Goal: Transaction & Acquisition: Purchase product/service

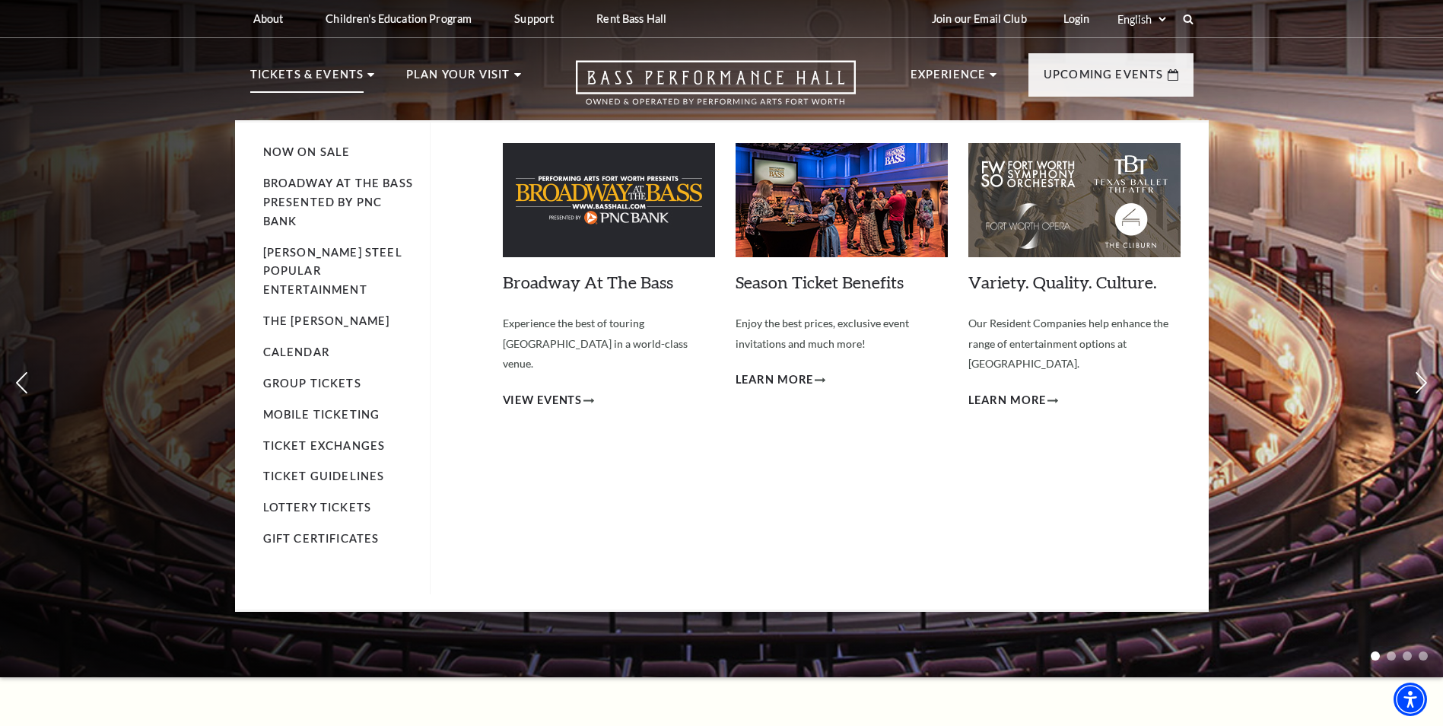
click at [327, 68] on p "Tickets & Events" at bounding box center [307, 78] width 114 height 27
drag, startPoint x: 327, startPoint y: 68, endPoint x: 288, endPoint y: 78, distance: 40.0
click at [288, 78] on p "Tickets & Events" at bounding box center [307, 78] width 114 height 27
click at [558, 391] on span "View Events" at bounding box center [543, 400] width 80 height 19
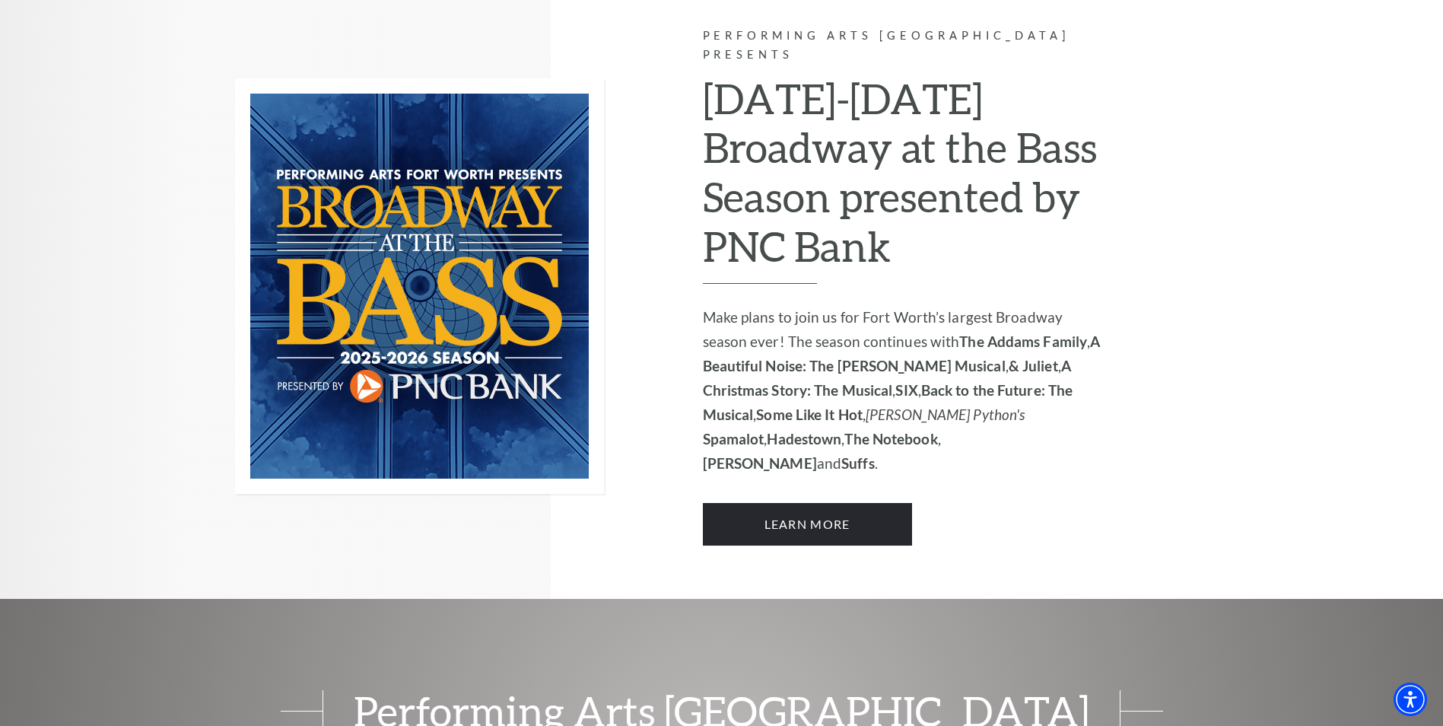
scroll to position [913, 0]
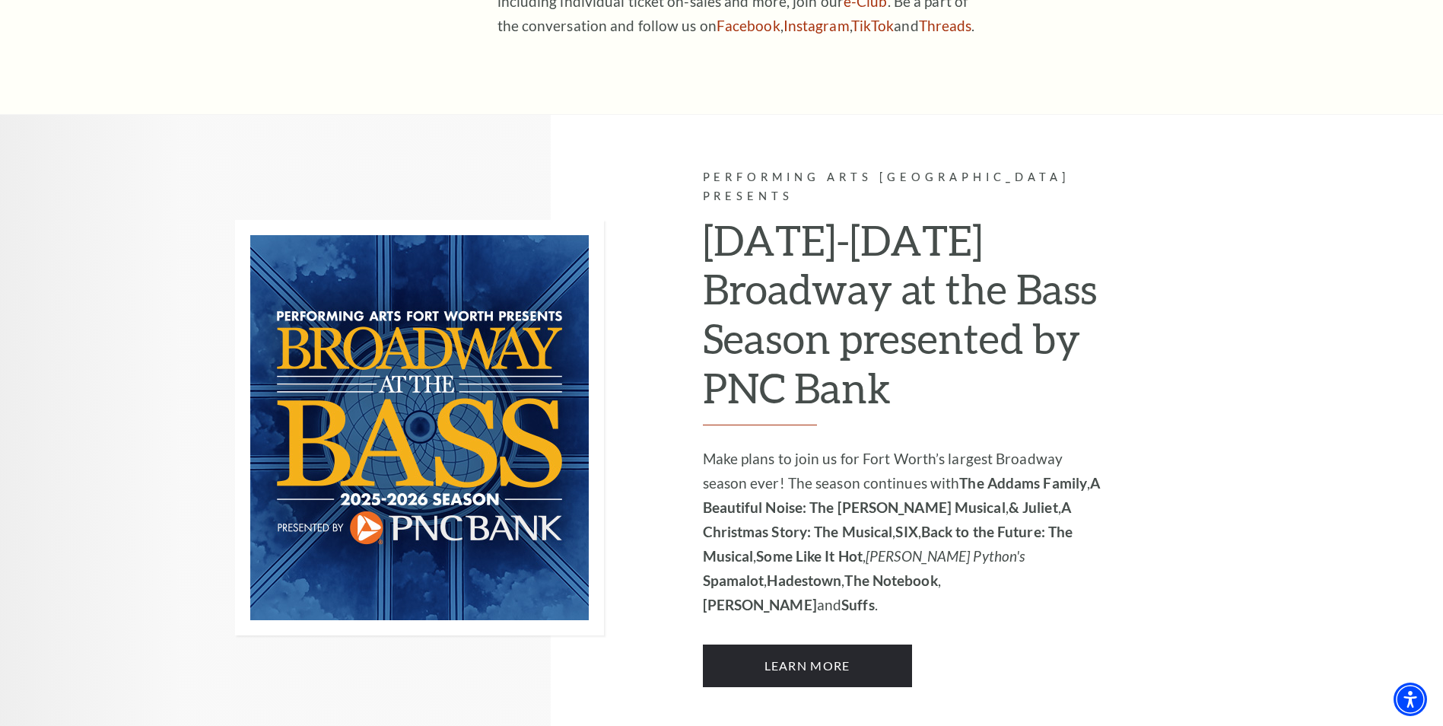
click at [975, 474] on strong "The Addams Family" at bounding box center [1023, 482] width 128 height 17
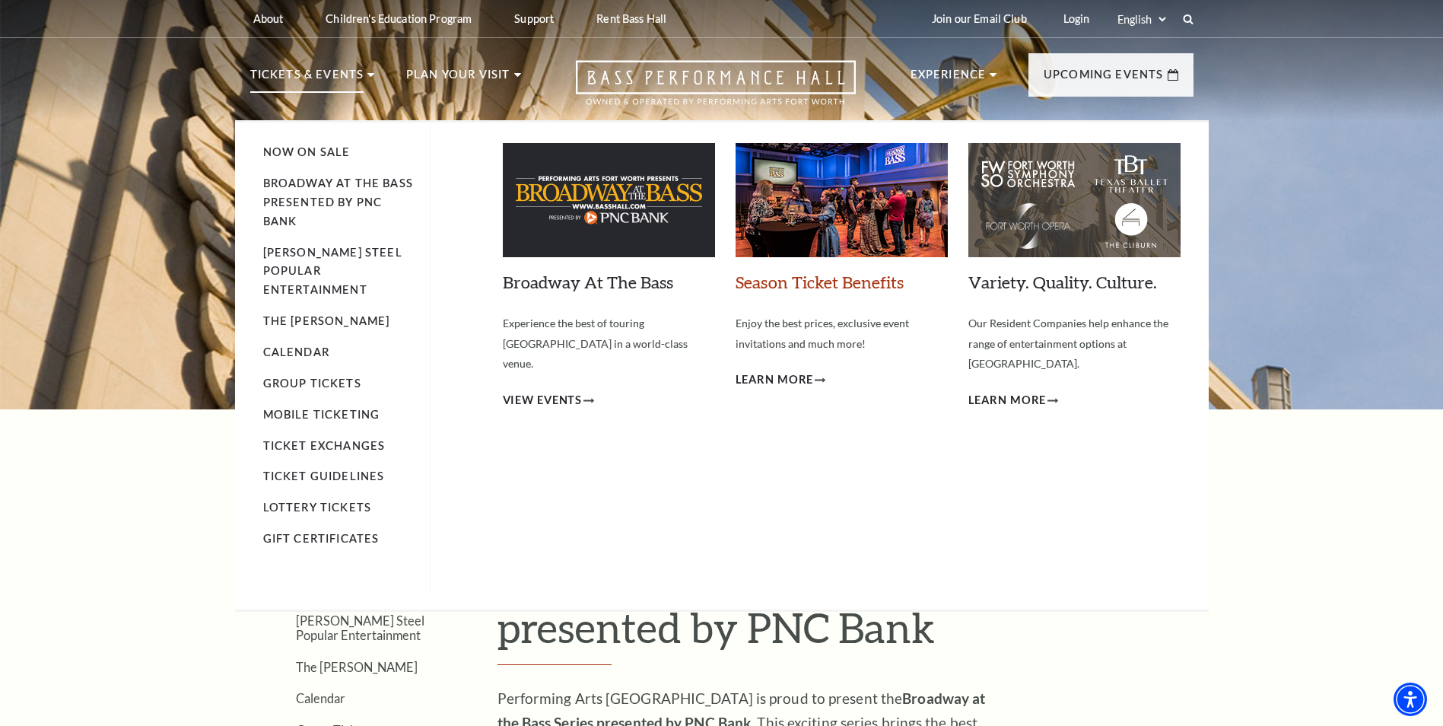
click at [849, 288] on link "Season Ticket Benefits" at bounding box center [820, 282] width 168 height 21
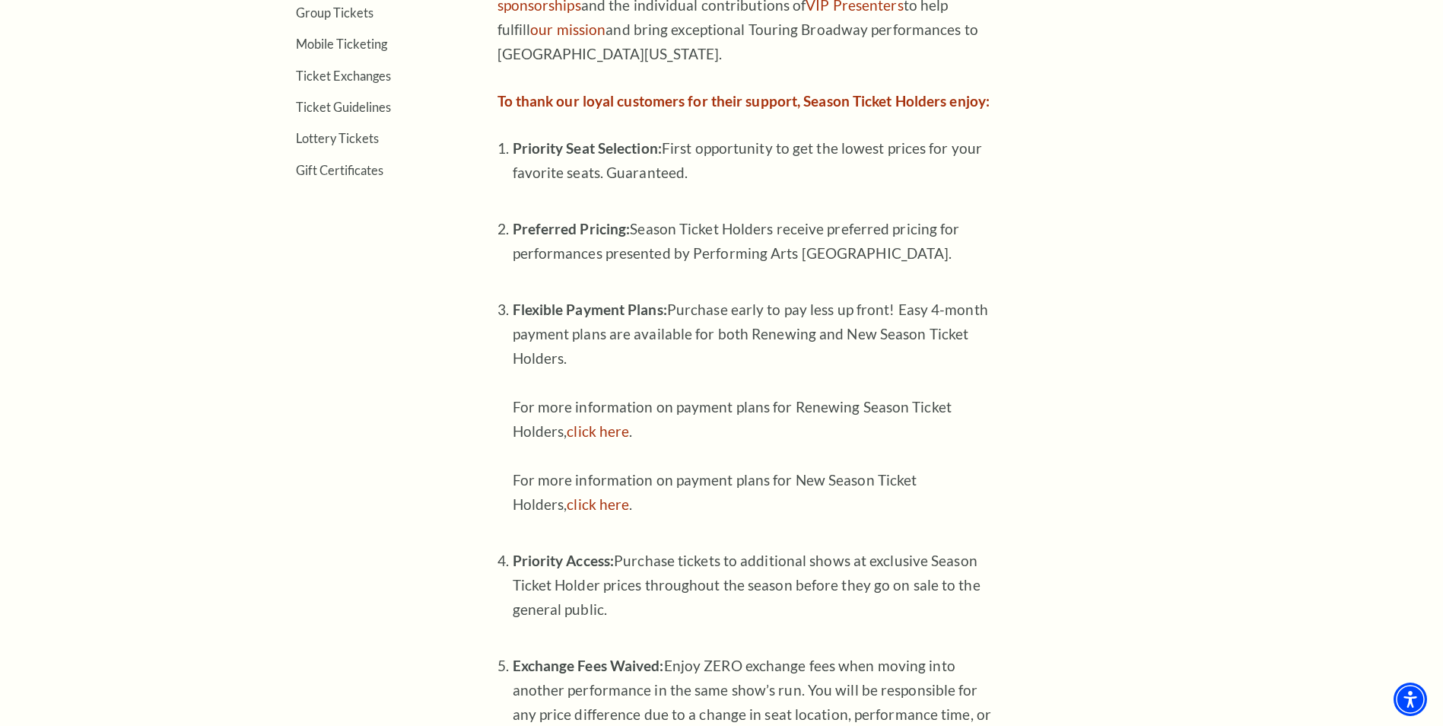
scroll to position [685, 0]
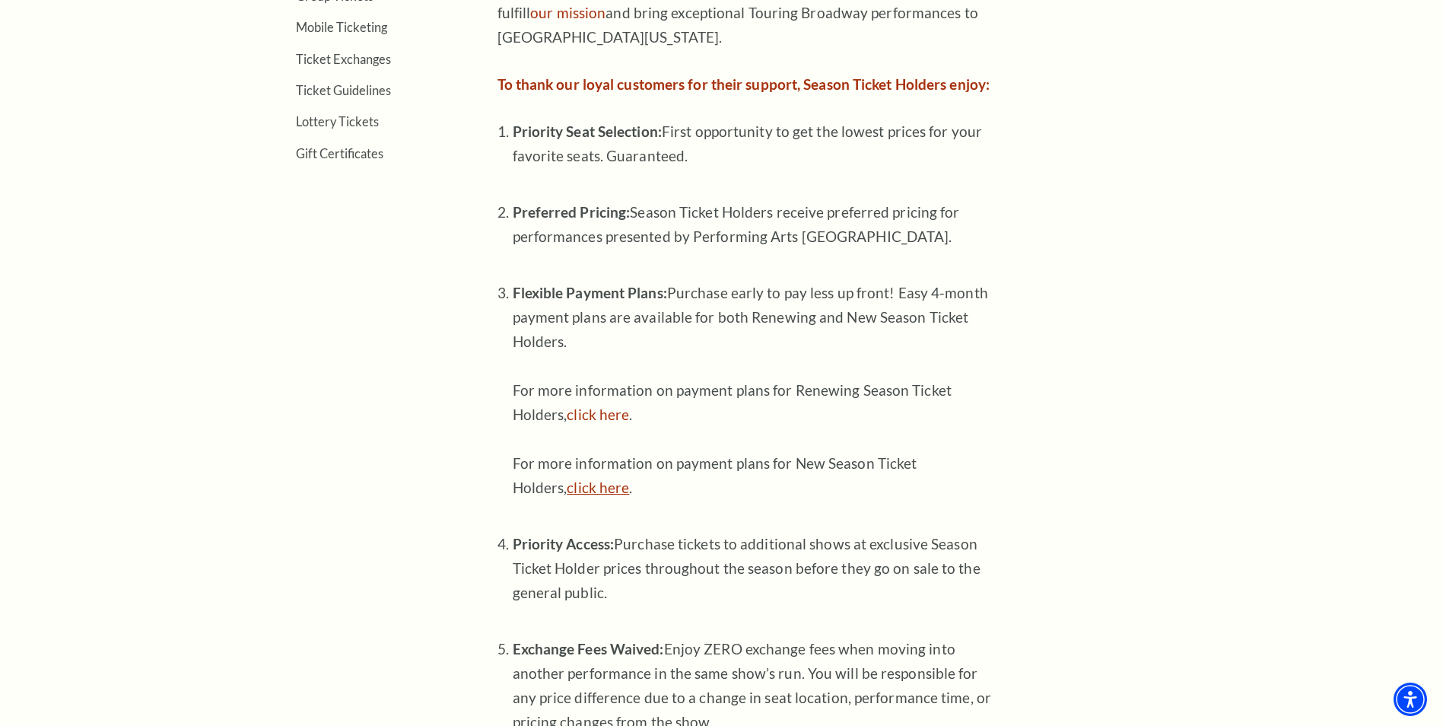
click at [625, 493] on link "click here" at bounding box center [598, 487] width 62 height 17
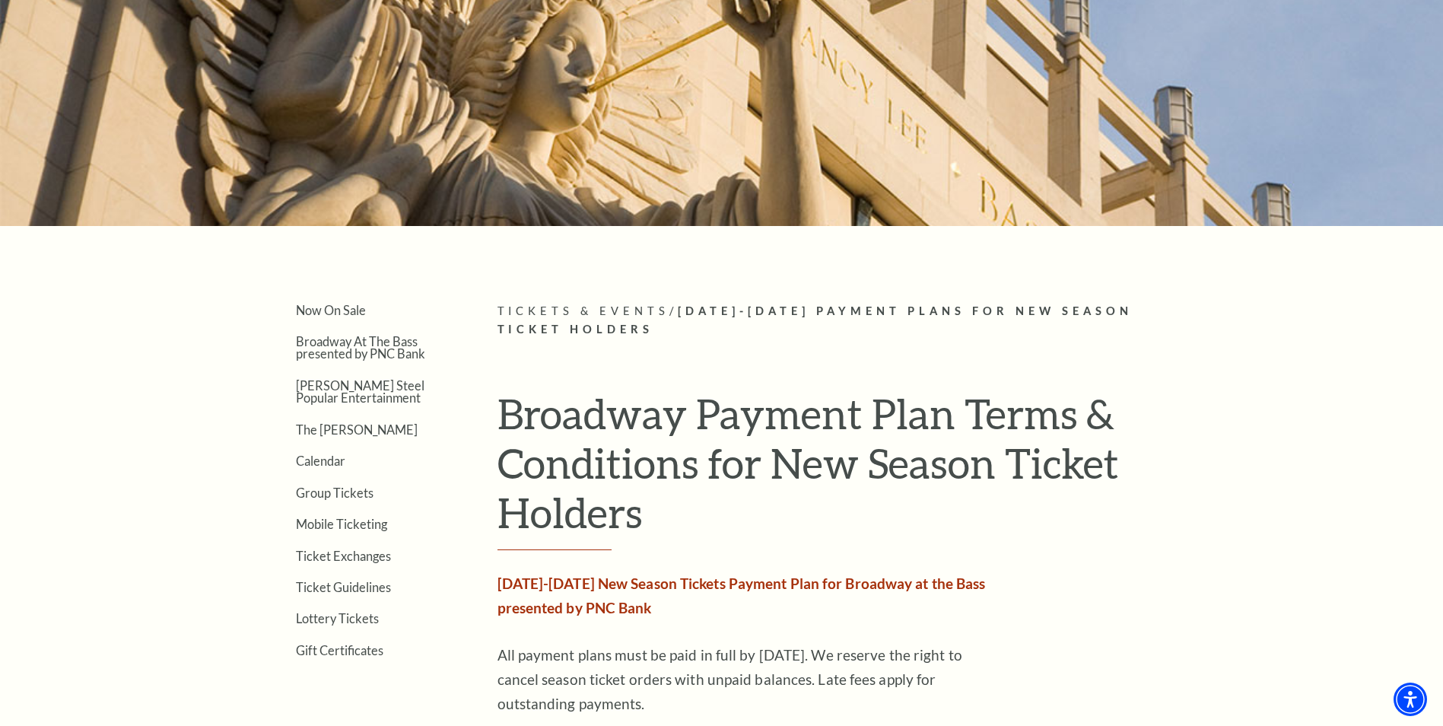
scroll to position [228, 0]
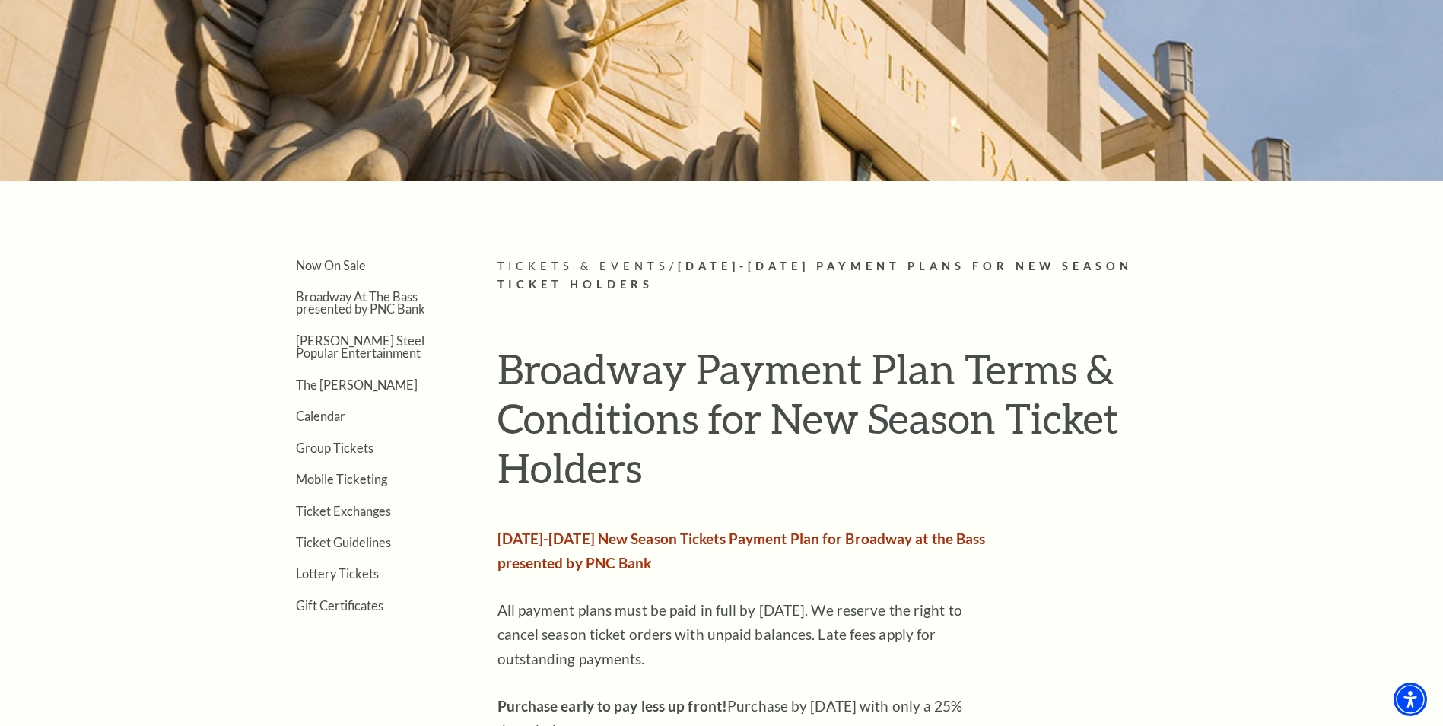
click at [567, 563] on strong "2025-2026 New Season Tickets Payment Plan for Broadway at the Bass presented by…" at bounding box center [742, 550] width 488 height 42
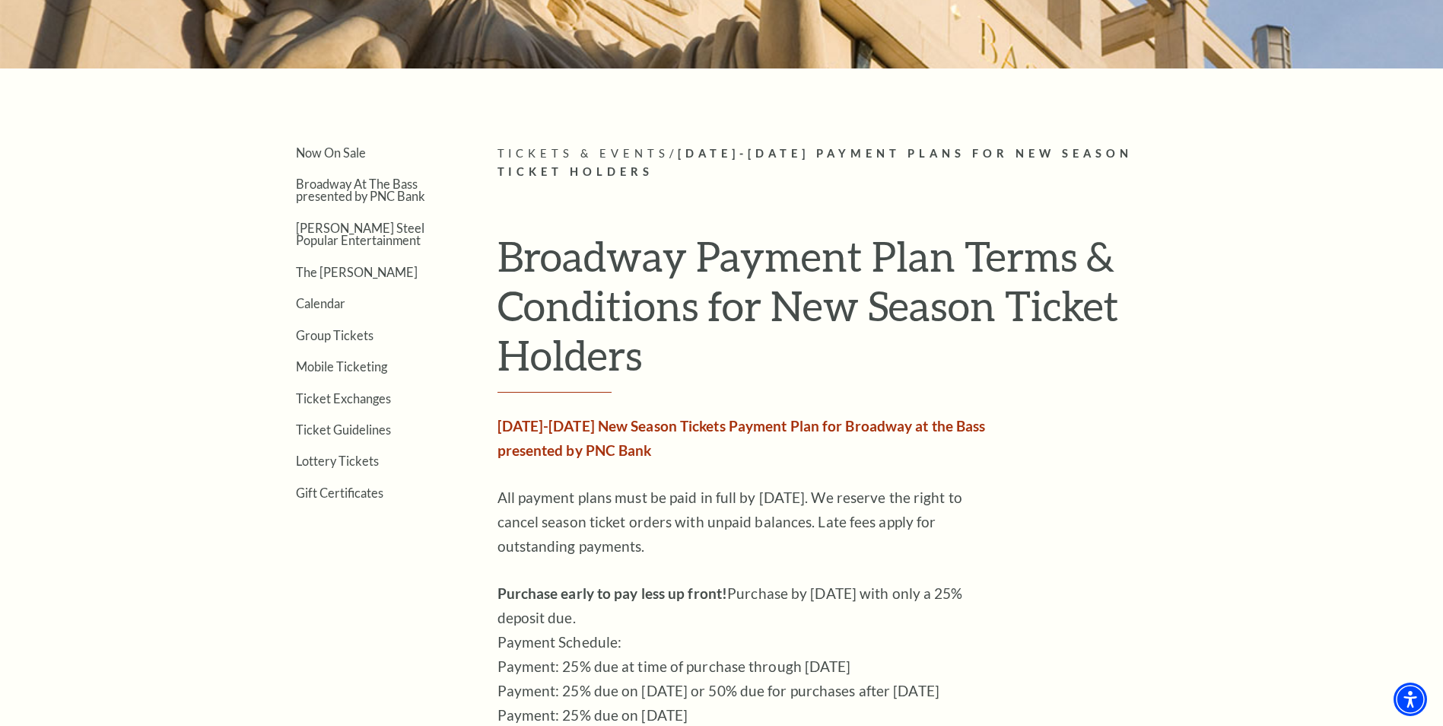
scroll to position [0, 0]
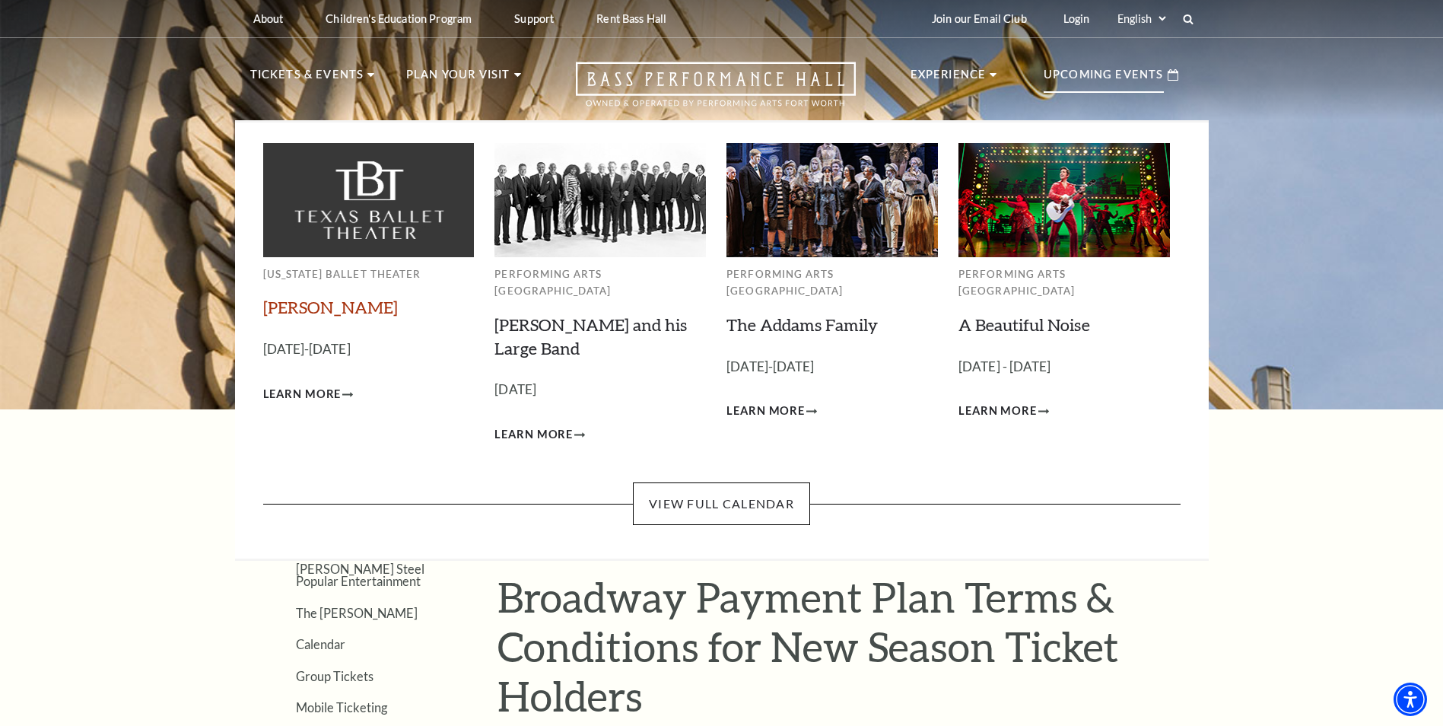
click at [294, 314] on link "[PERSON_NAME]" at bounding box center [330, 307] width 135 height 21
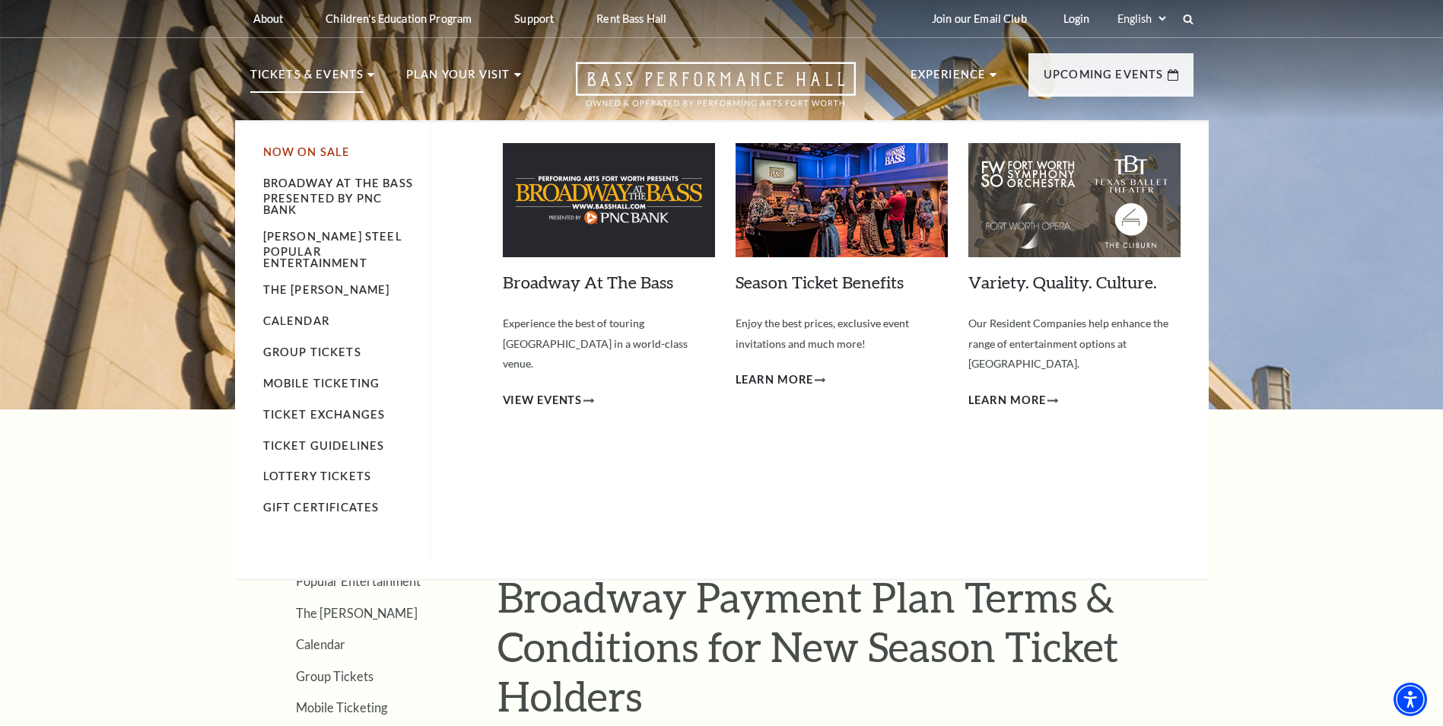
click at [303, 151] on link "Now On Sale" at bounding box center [306, 151] width 87 height 13
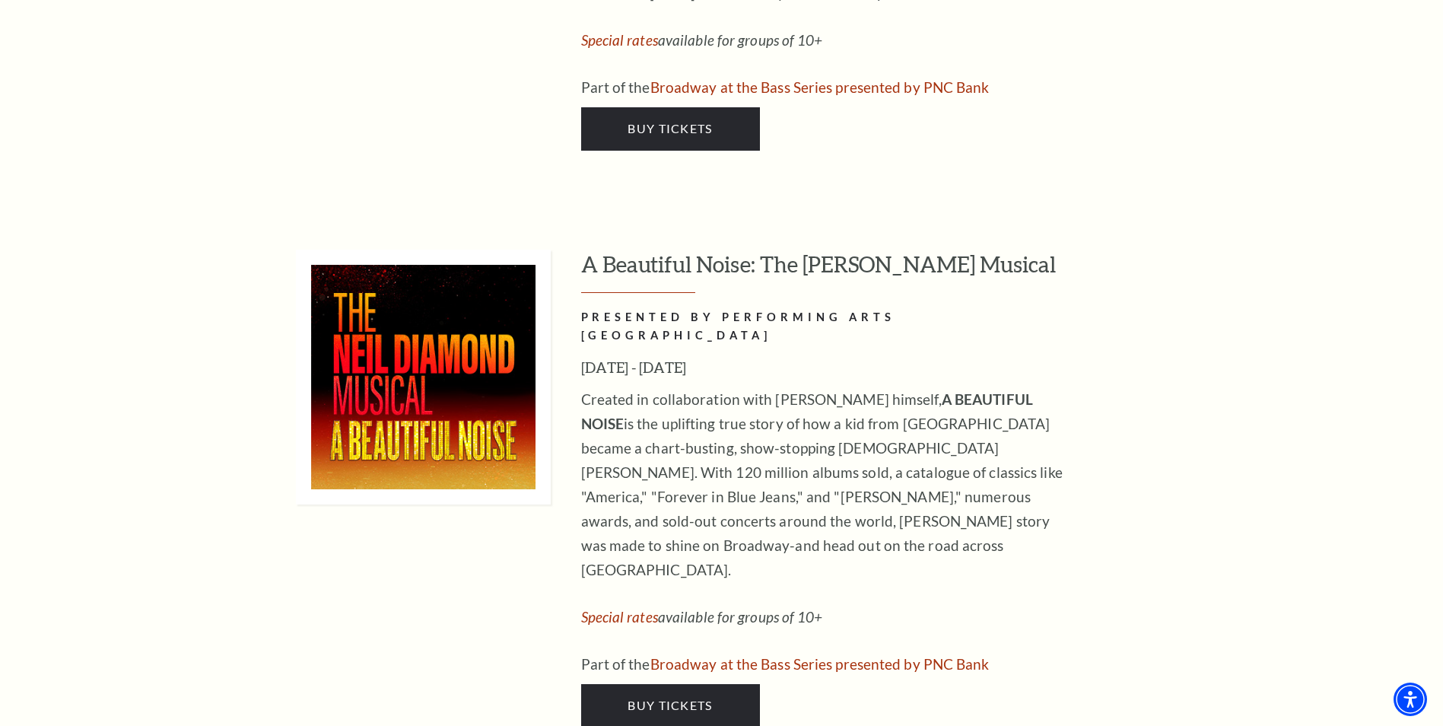
scroll to position [2510, 0]
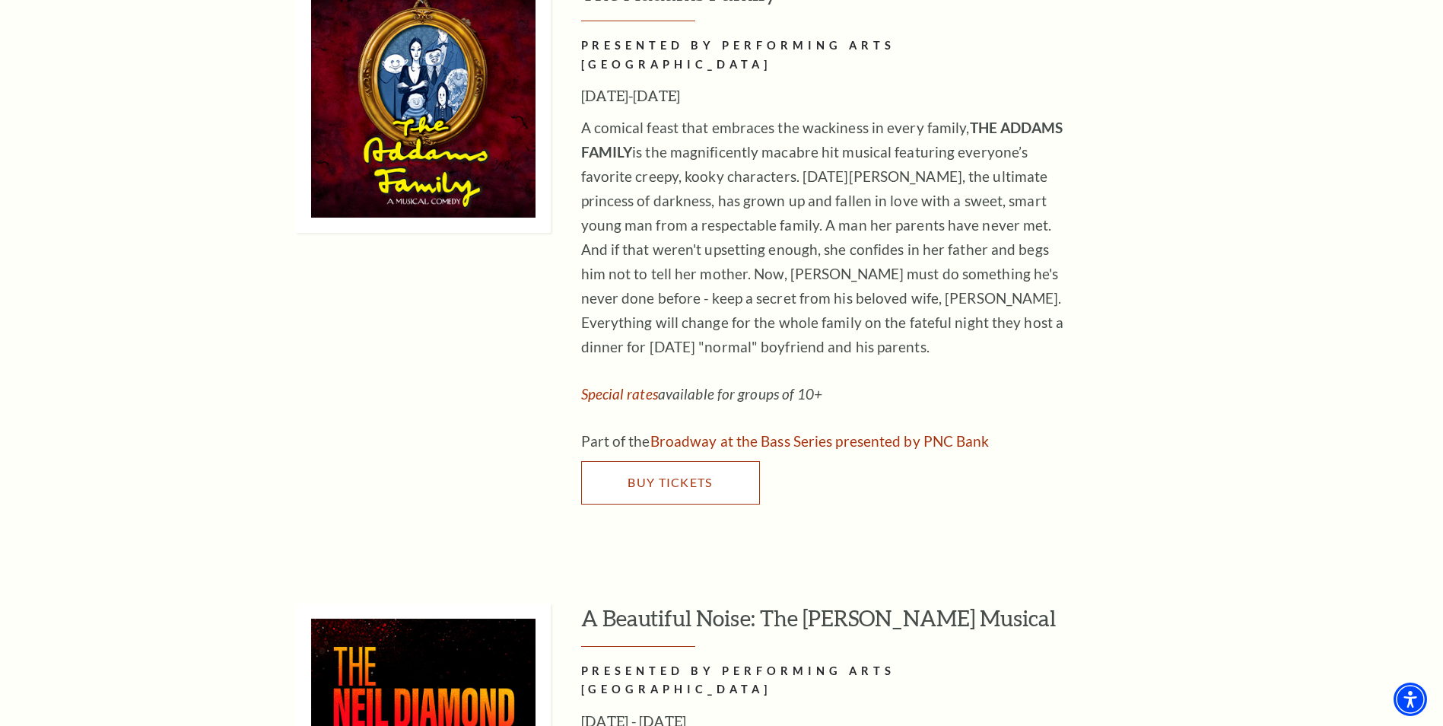
click at [686, 461] on link "Buy Tickets" at bounding box center [670, 482] width 179 height 43
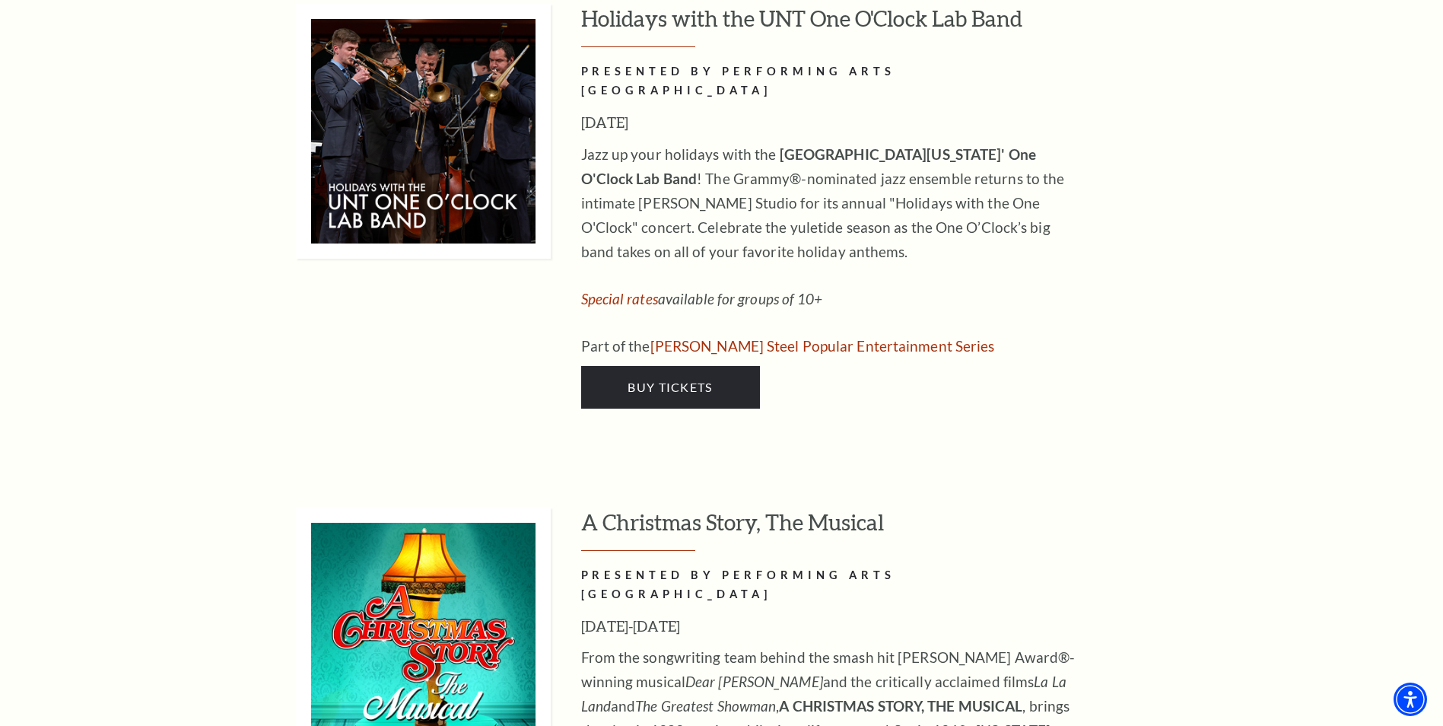
scroll to position [5477, 0]
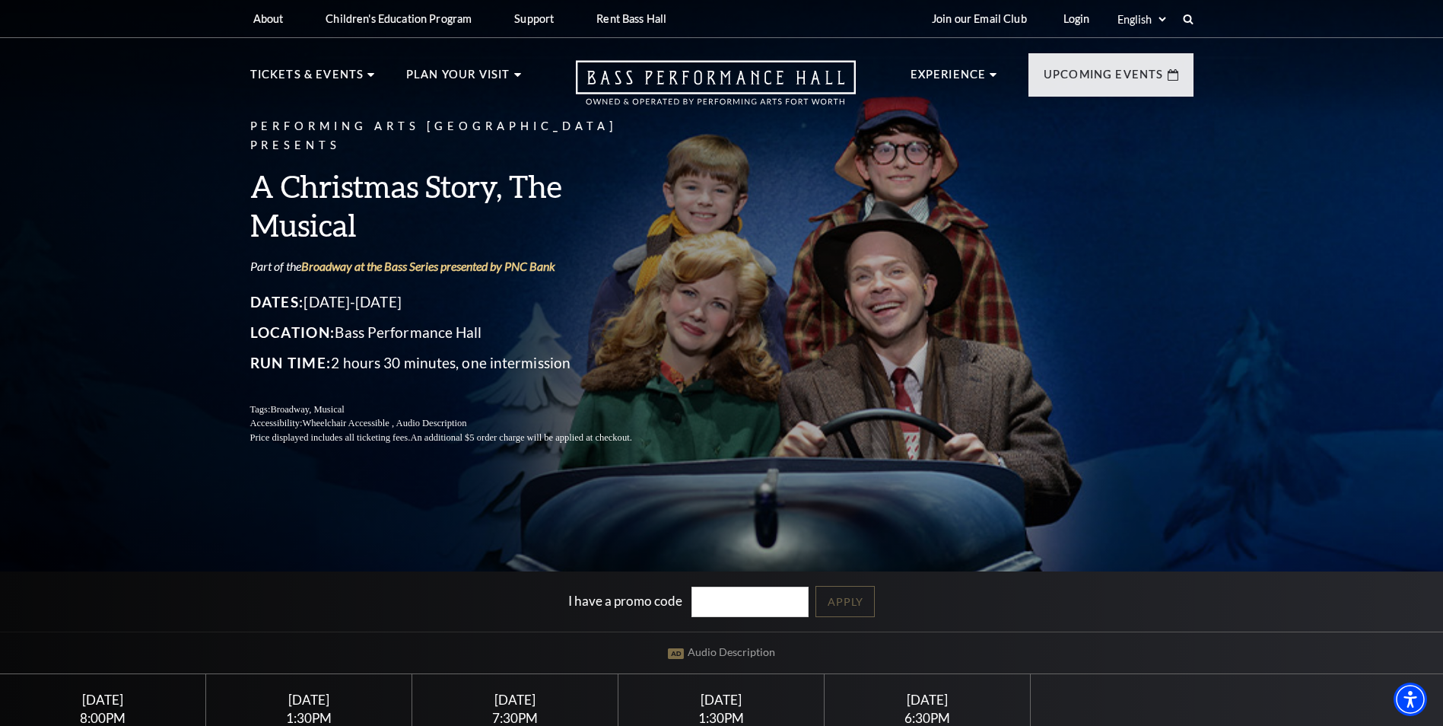
scroll to position [228, 0]
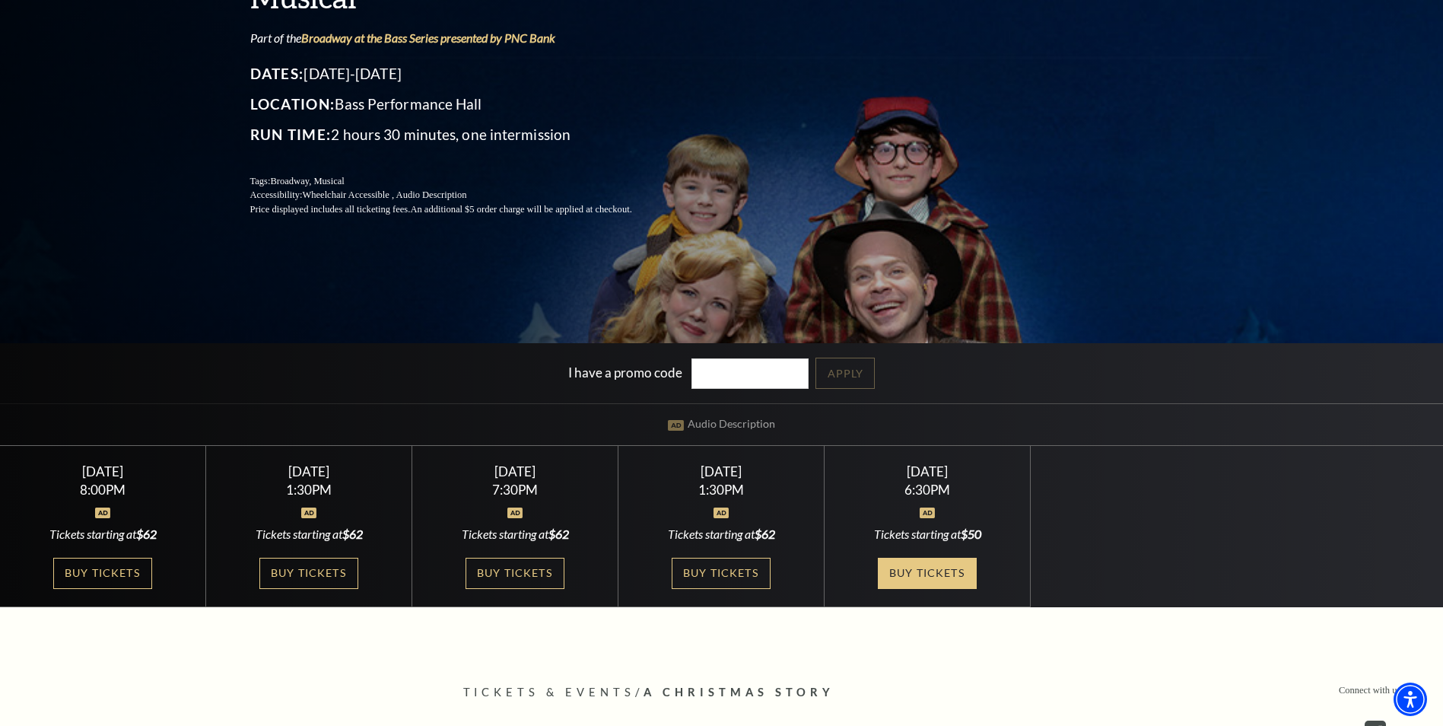
click at [939, 574] on link "Buy Tickets" at bounding box center [927, 573] width 99 height 31
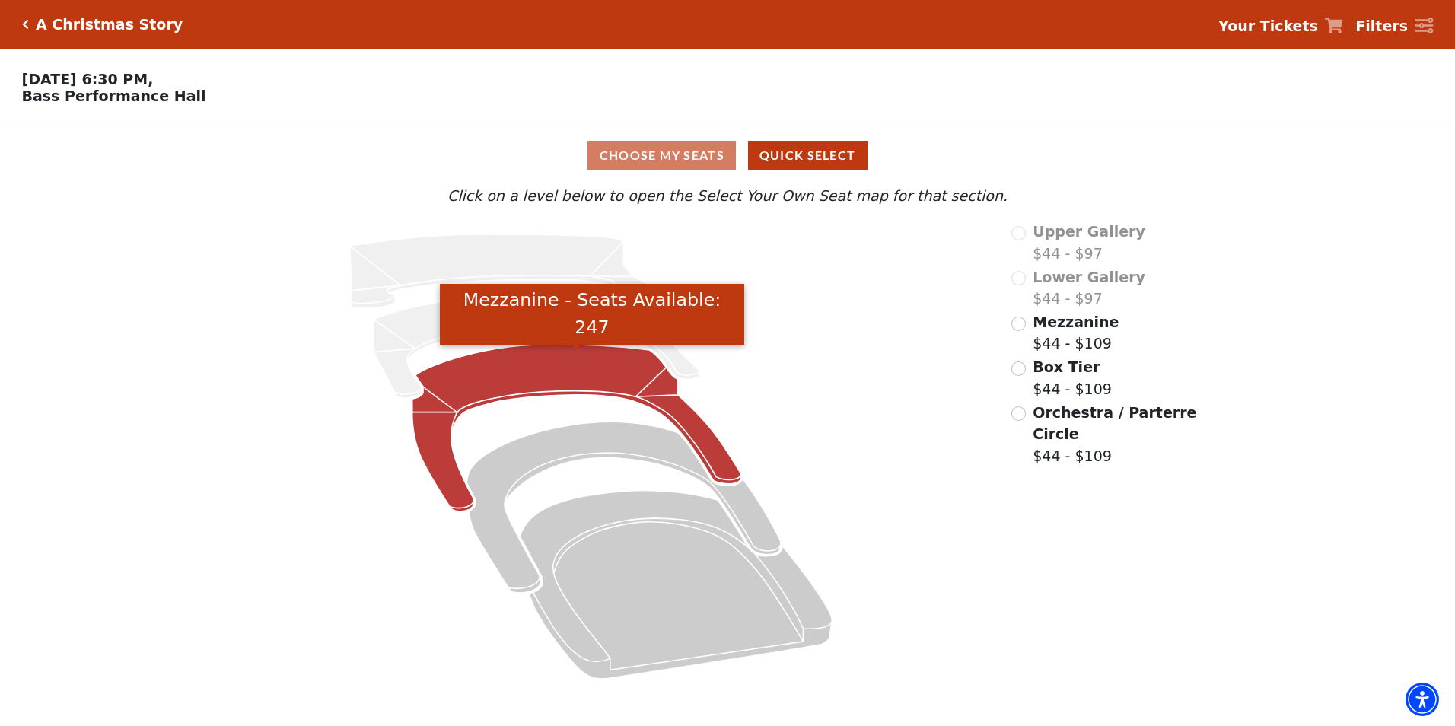
click at [480, 386] on icon "Mezzanine - Seats Available: 247" at bounding box center [576, 428] width 329 height 167
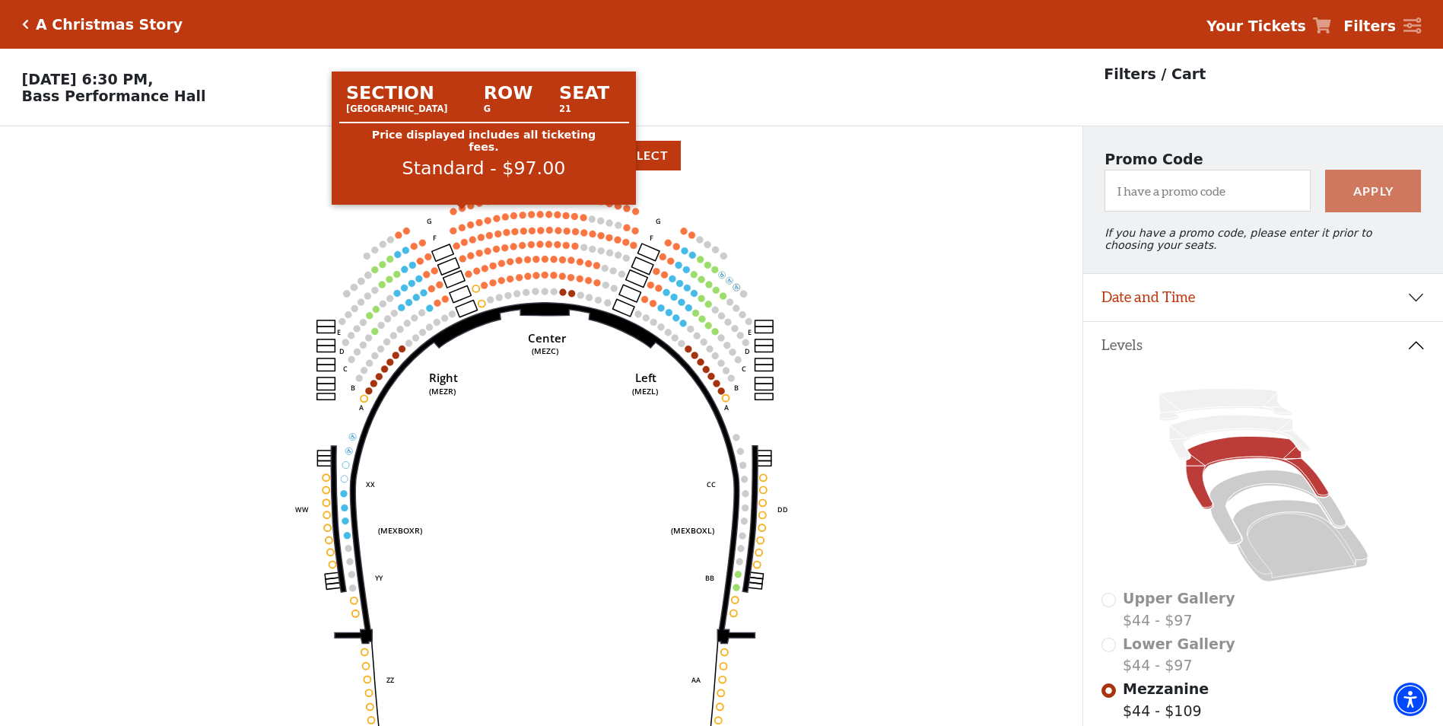
click at [463, 211] on circle at bounding box center [462, 208] width 7 height 7
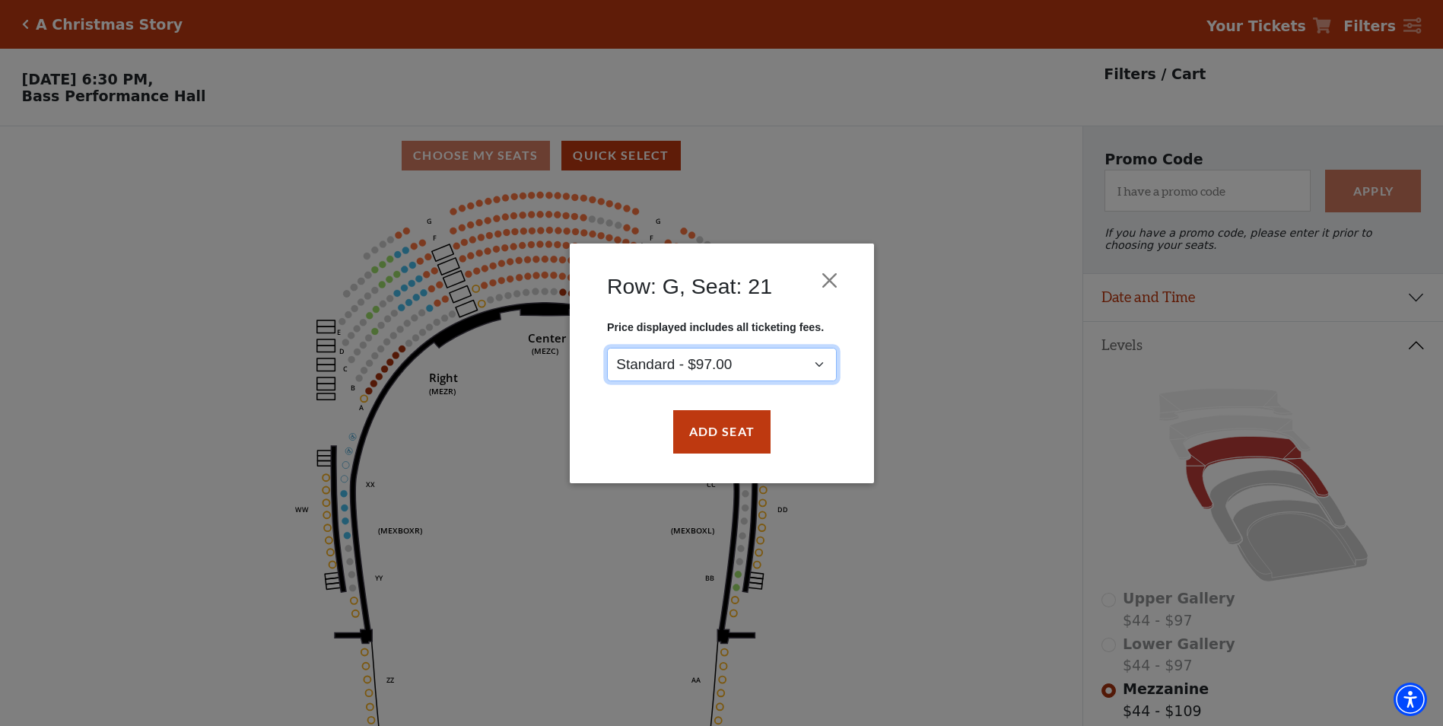
click at [812, 364] on select "Standard - $97.00" at bounding box center [722, 364] width 230 height 34
click at [831, 280] on button "Close" at bounding box center [829, 279] width 29 height 29
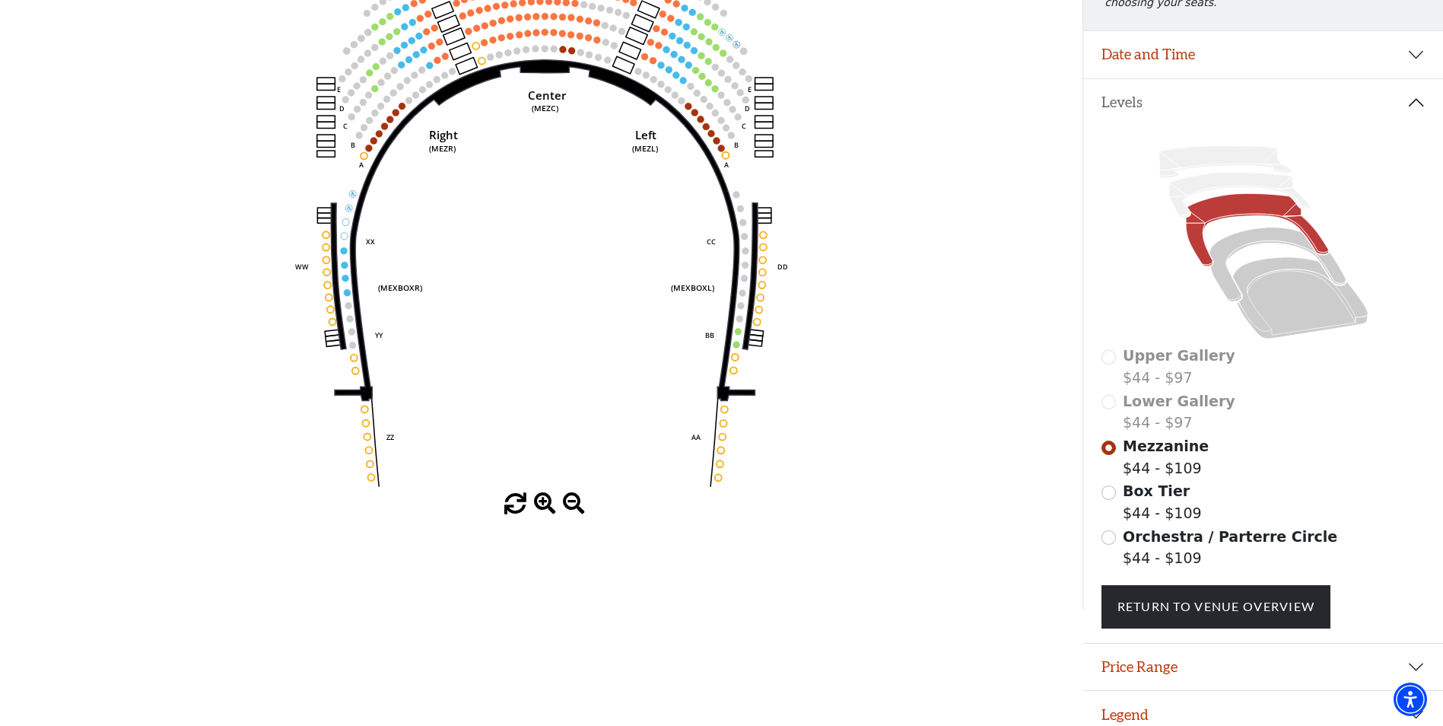
scroll to position [265, 0]
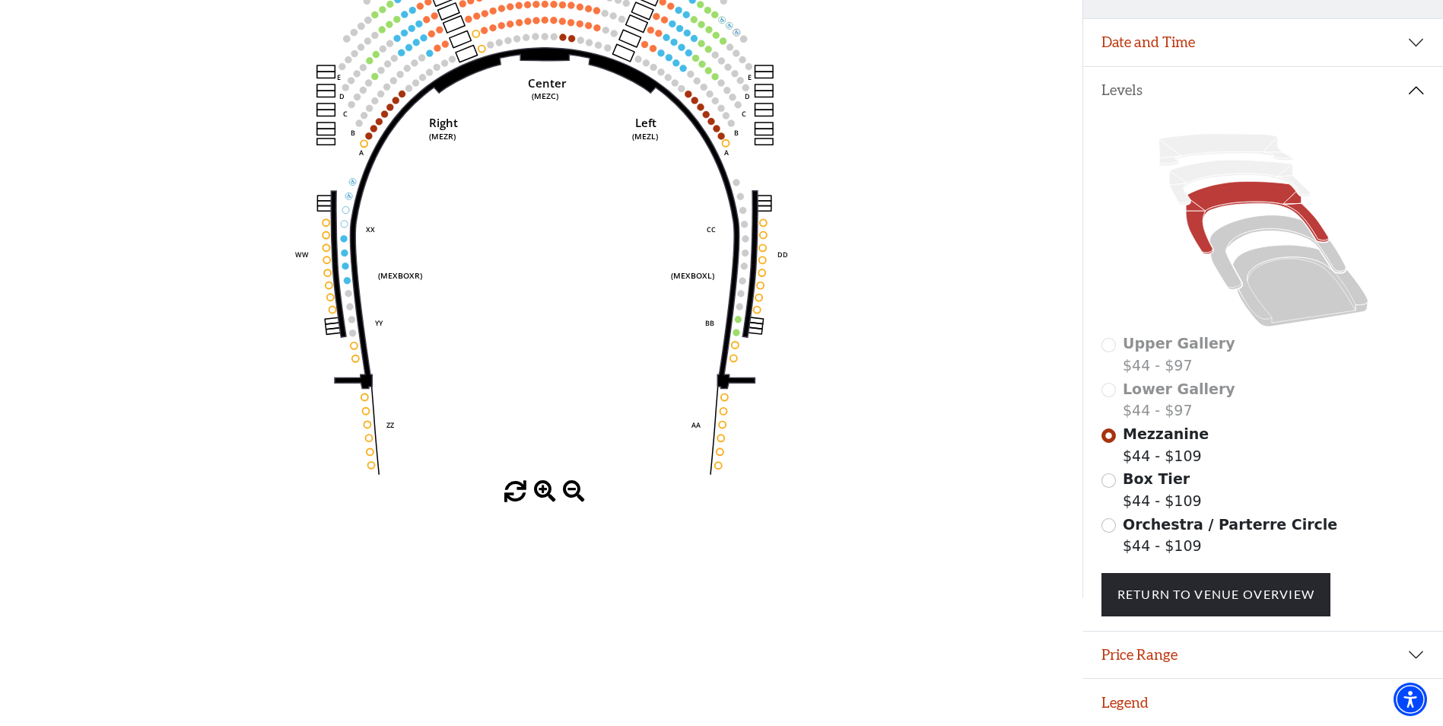
click at [1126, 485] on span "Box Tier" at bounding box center [1156, 478] width 67 height 17
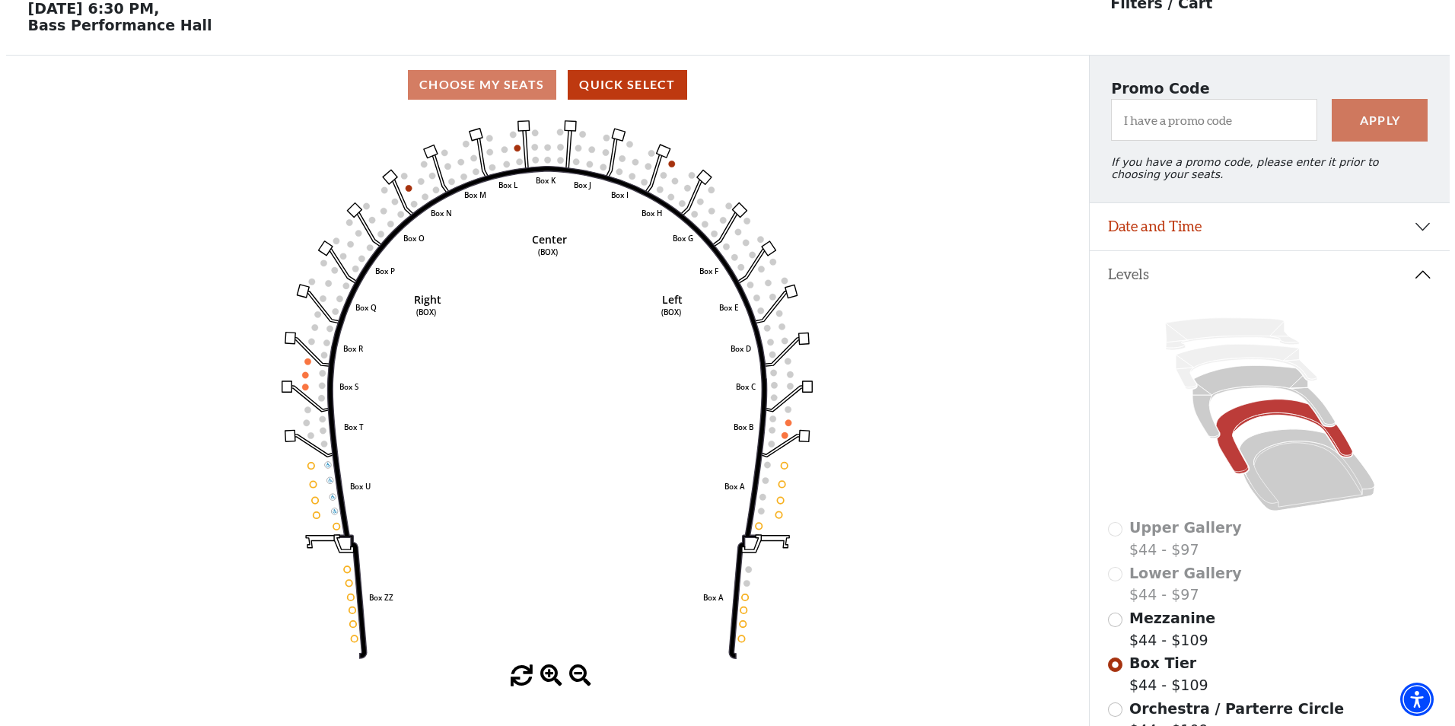
scroll to position [0, 0]
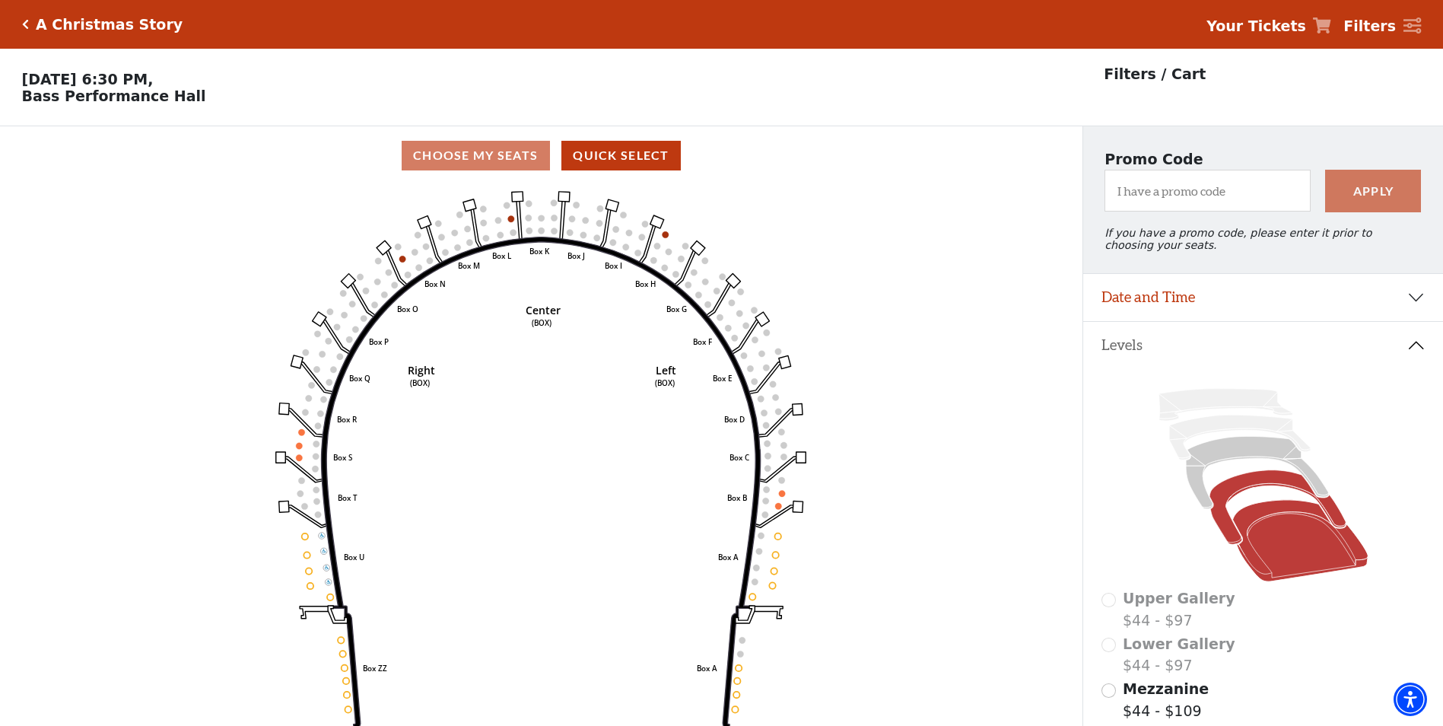
click at [1296, 537] on icon at bounding box center [1299, 540] width 135 height 81
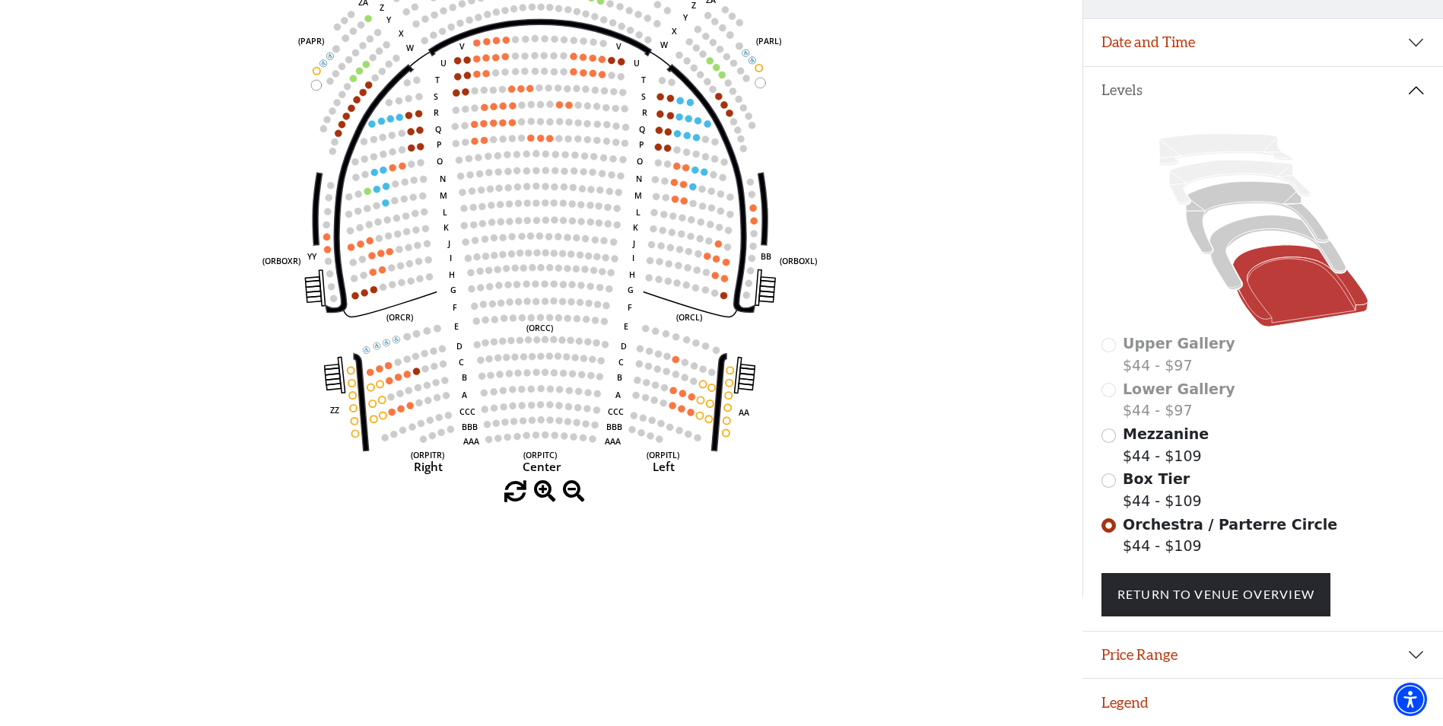
scroll to position [37, 0]
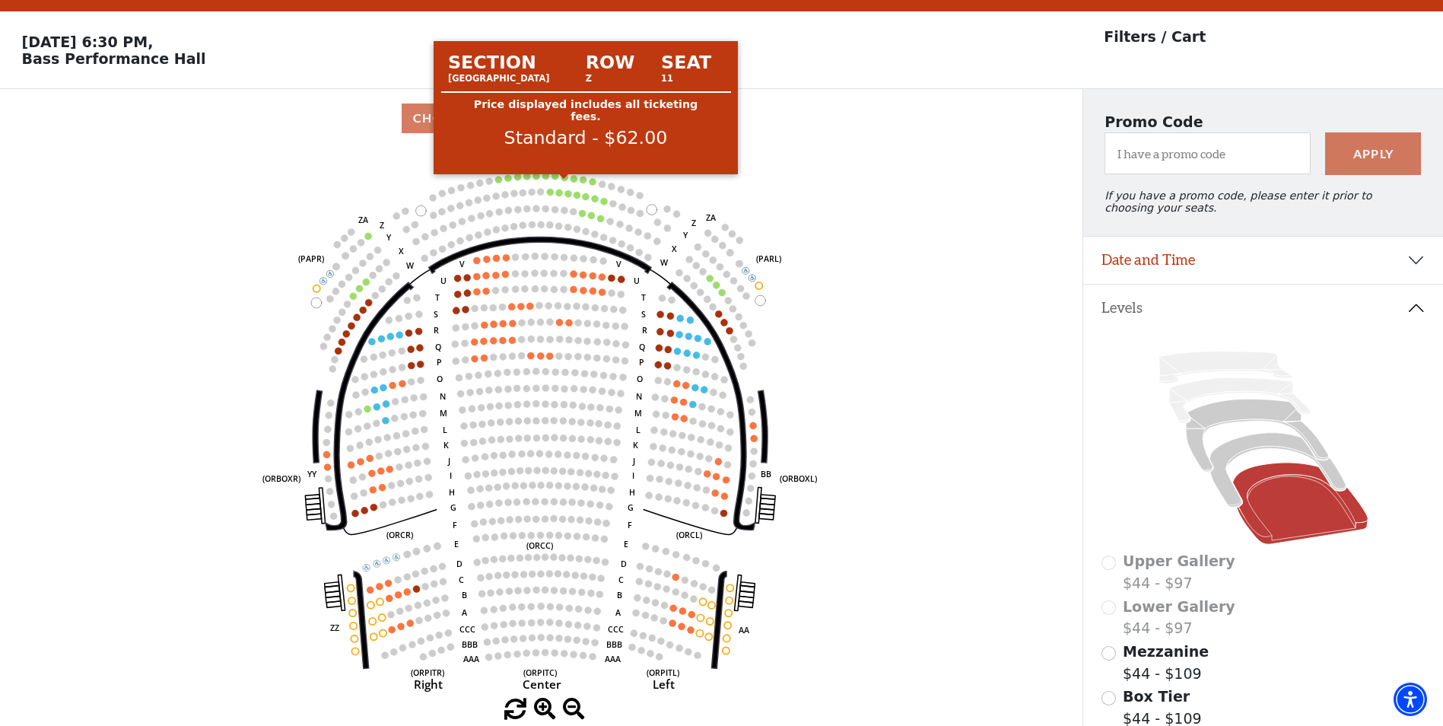
click at [565, 181] on circle at bounding box center [564, 177] width 7 height 7
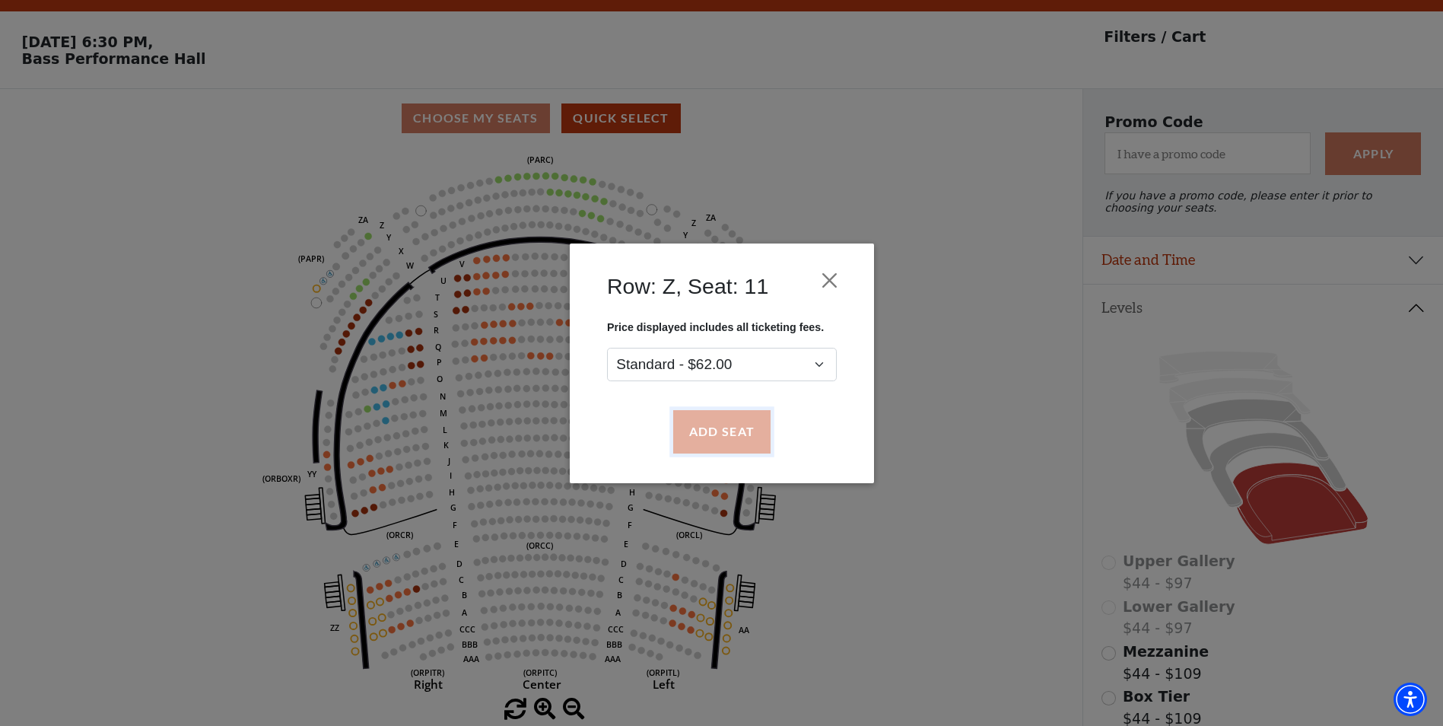
click at [739, 435] on button "Add Seat" at bounding box center [720, 431] width 97 height 43
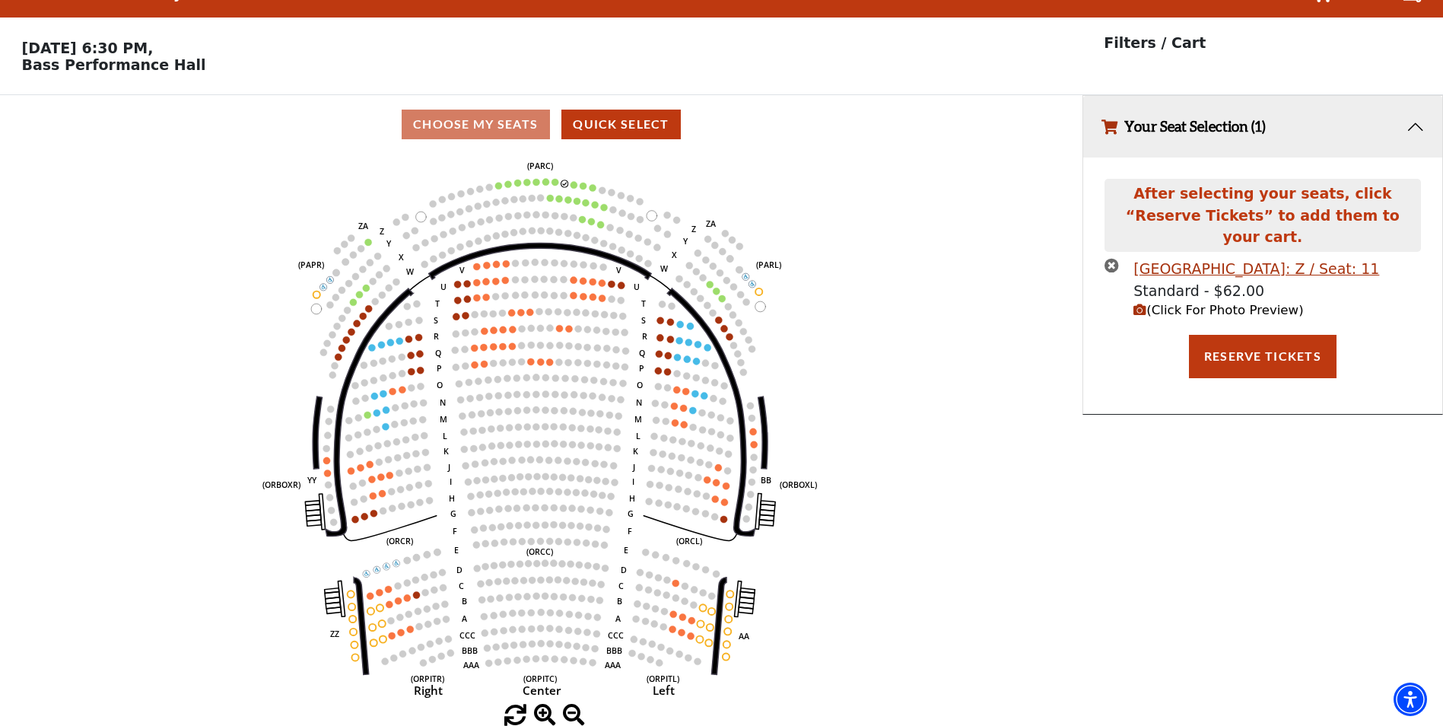
scroll to position [0, 0]
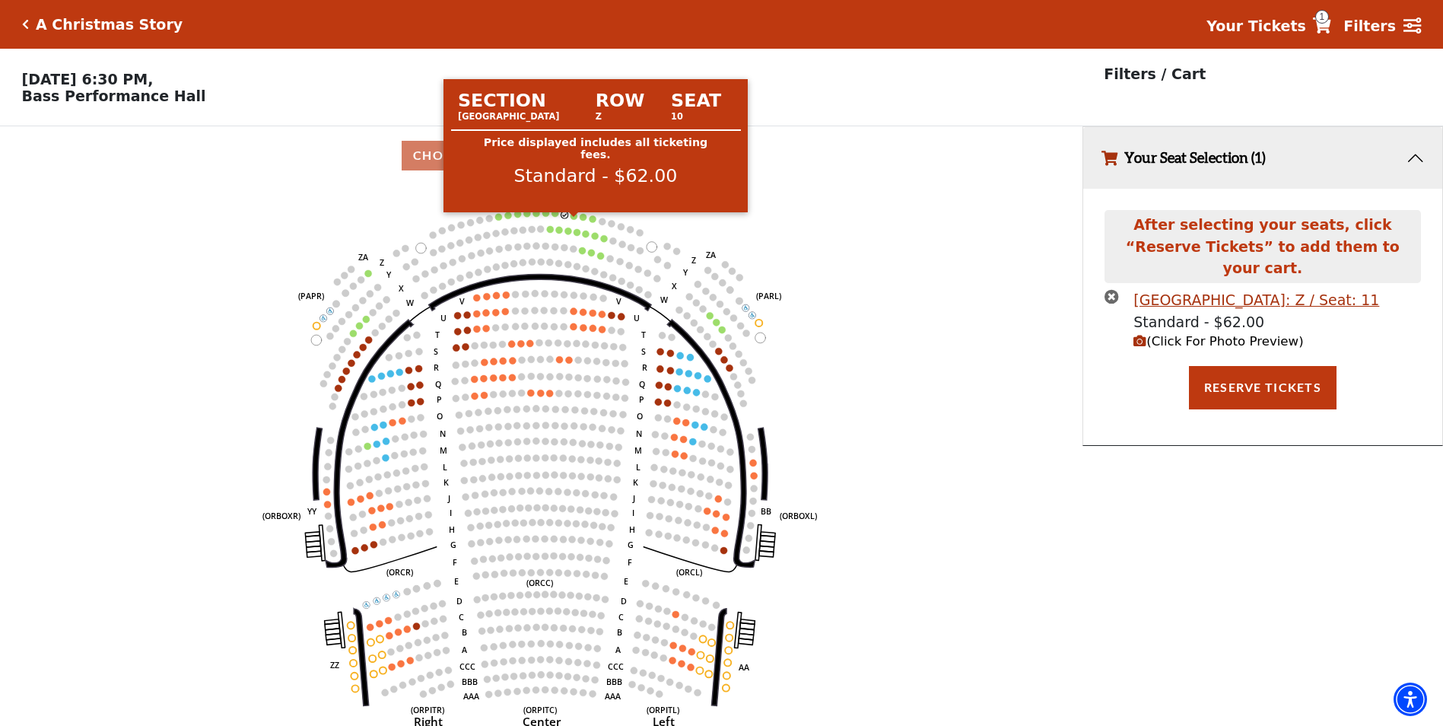
click at [571, 219] on circle at bounding box center [574, 215] width 7 height 7
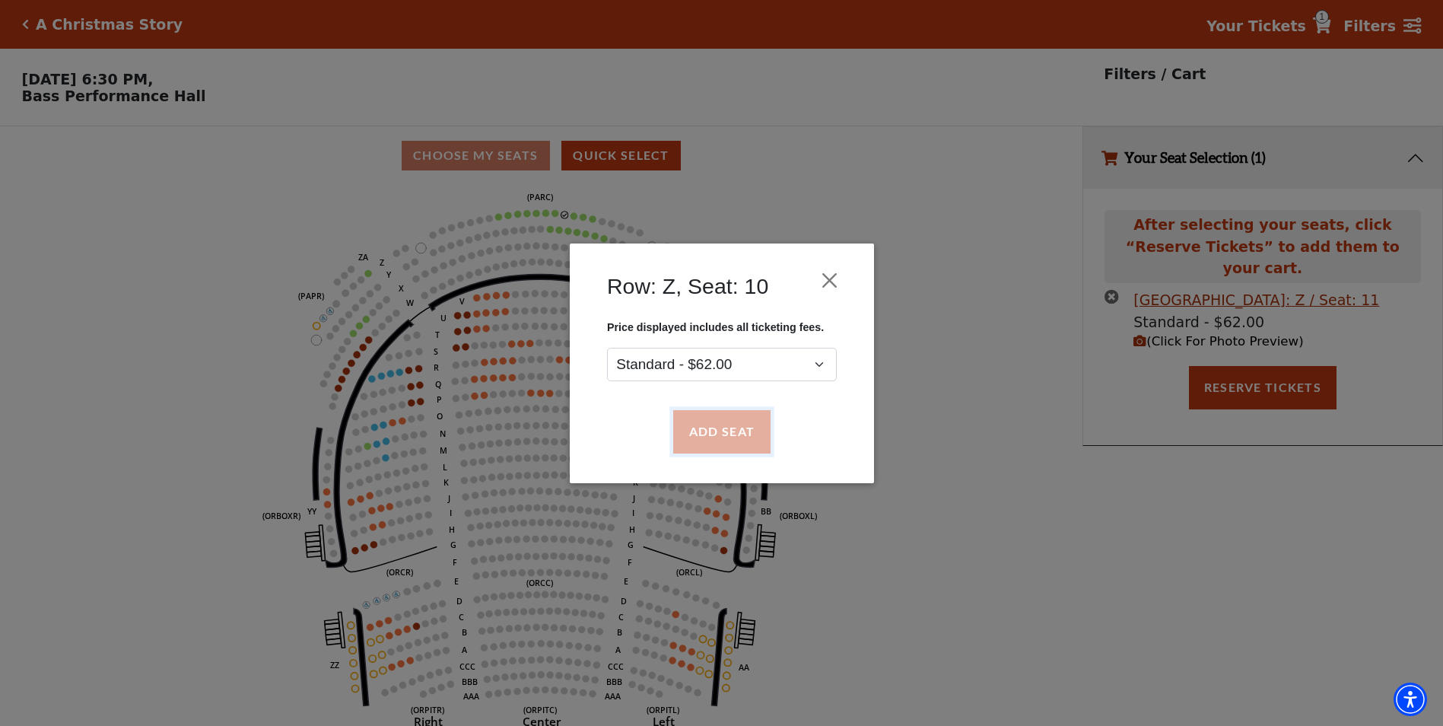
click at [750, 424] on button "Add Seat" at bounding box center [720, 431] width 97 height 43
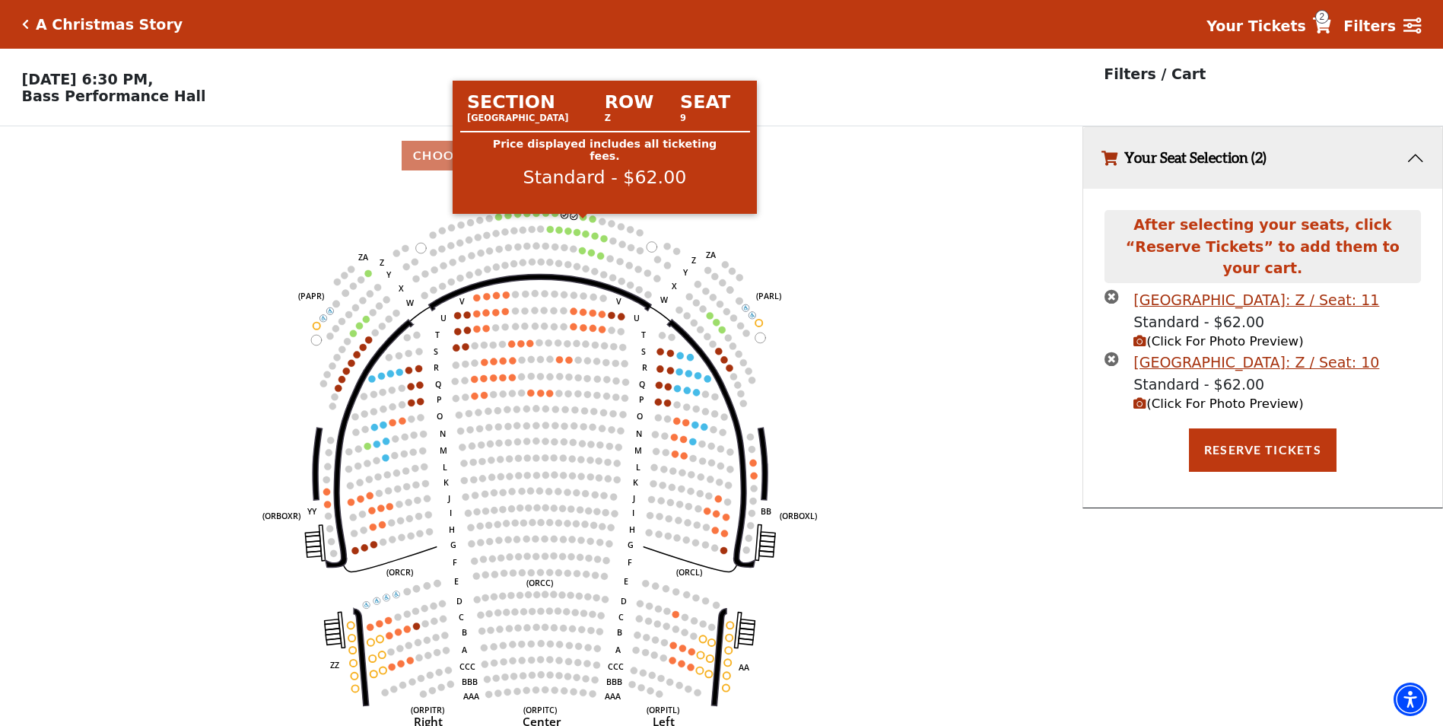
click at [583, 221] on circle at bounding box center [583, 217] width 7 height 7
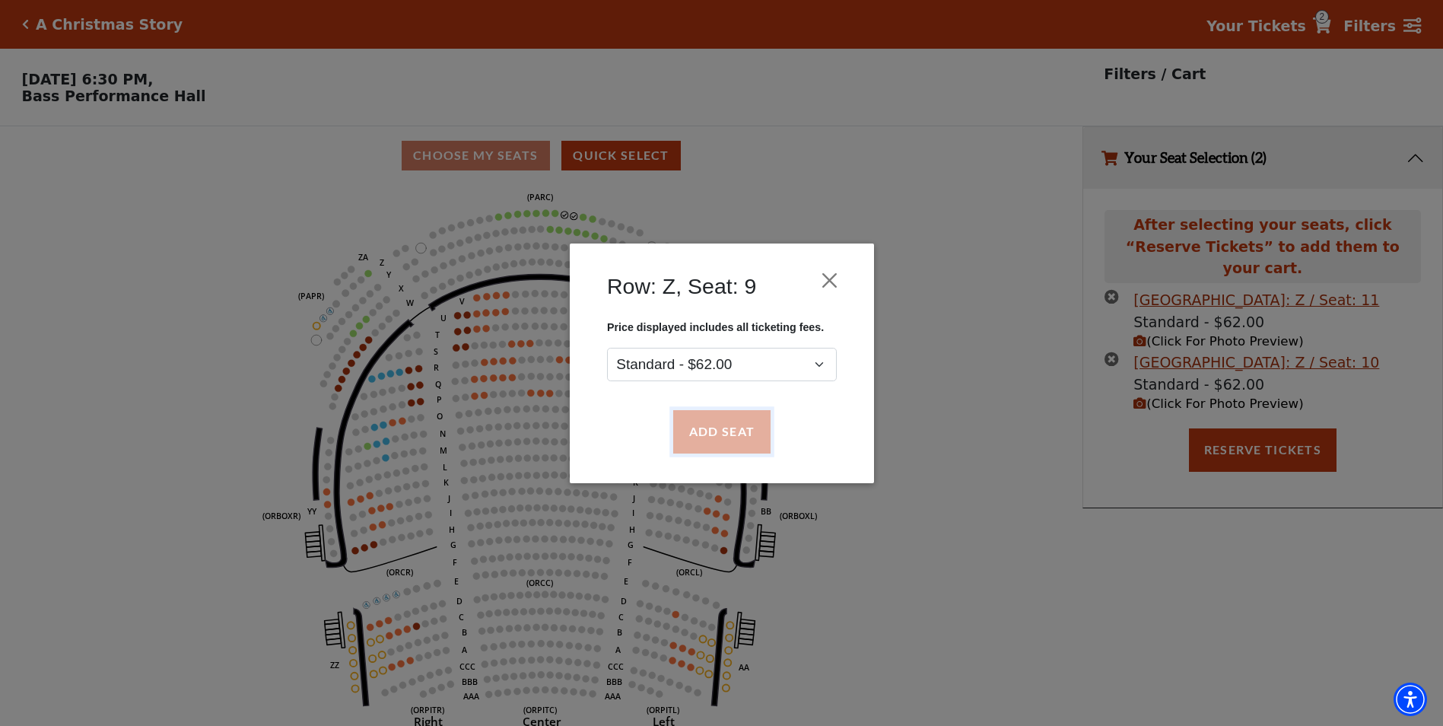
click at [749, 436] on button "Add Seat" at bounding box center [720, 431] width 97 height 43
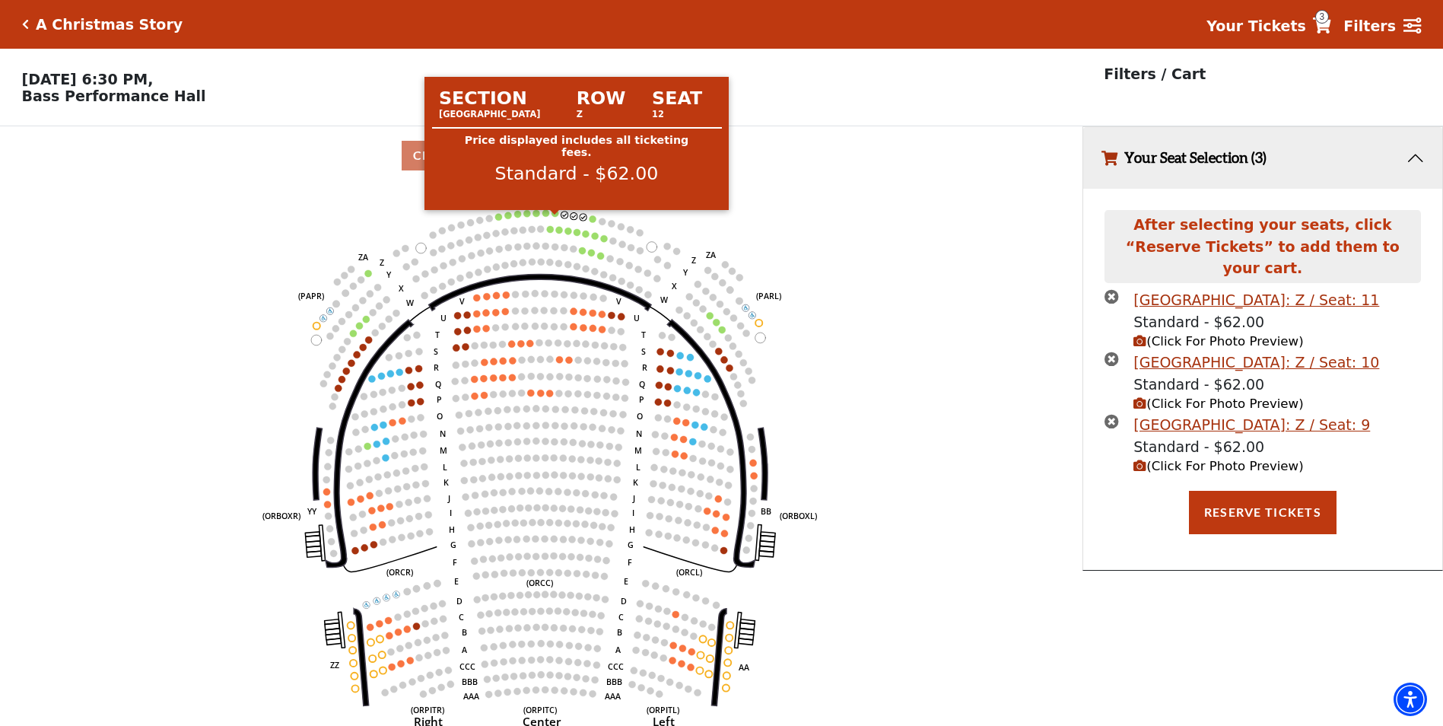
click at [554, 217] on circle at bounding box center [555, 213] width 7 height 7
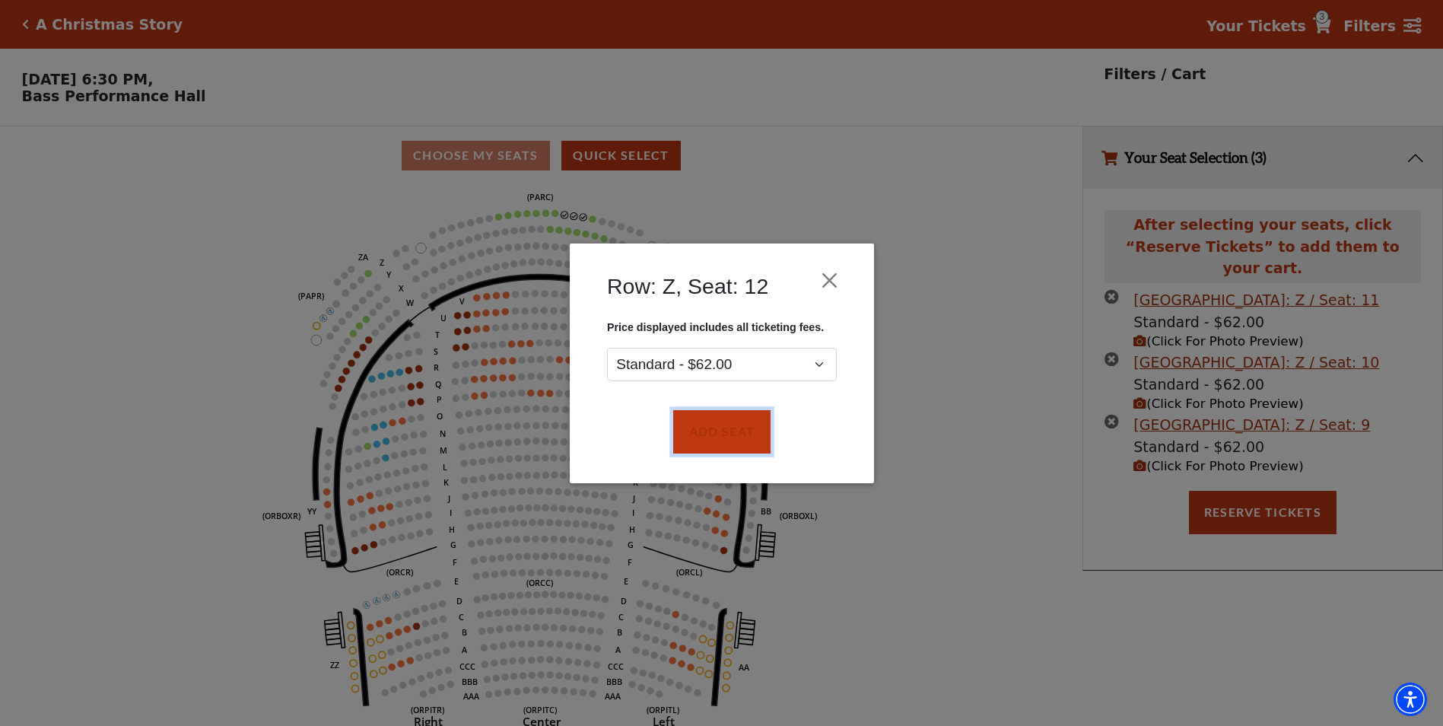
drag, startPoint x: 736, startPoint y: 436, endPoint x: 586, endPoint y: 195, distance: 284.3
click at [736, 436] on button "Add Seat" at bounding box center [720, 431] width 97 height 43
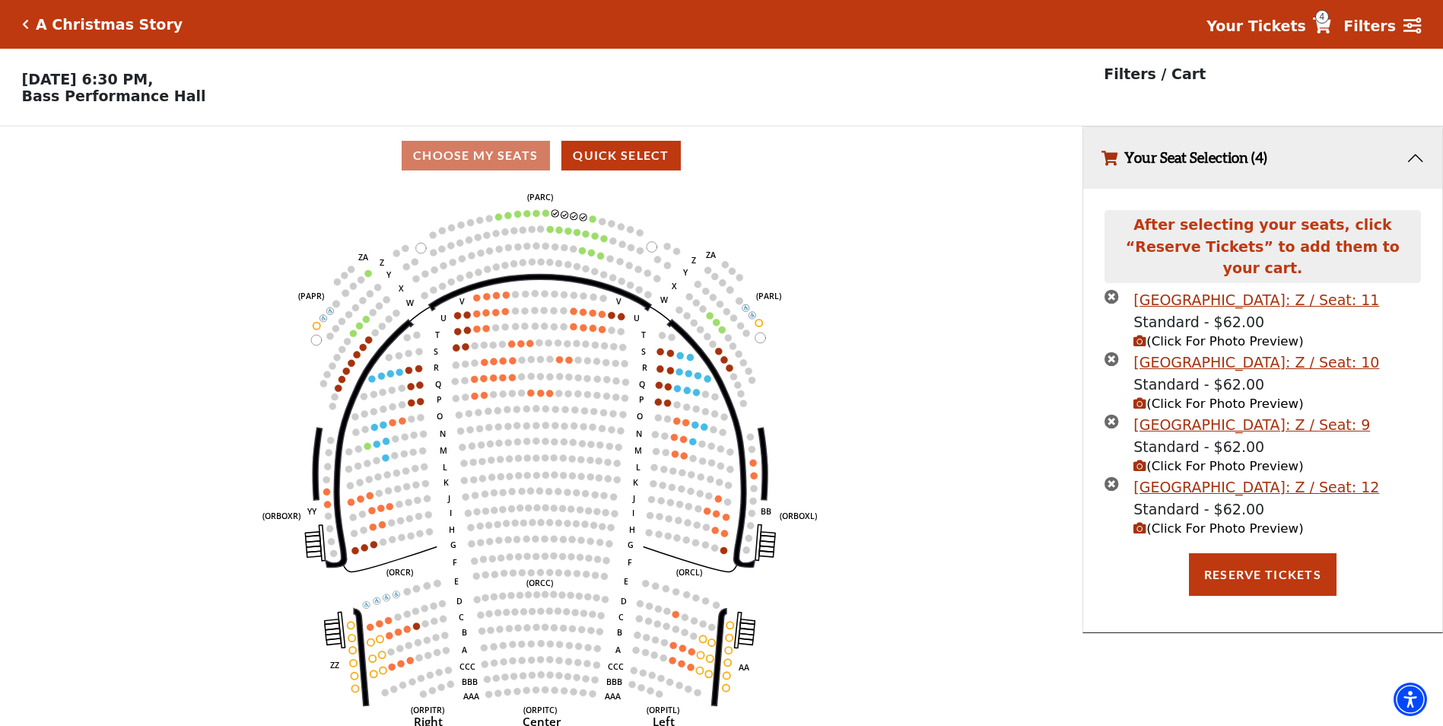
click at [11, 21] on div "A Christmas Story Your Tickets 4 Filters" at bounding box center [721, 24] width 1443 height 49
click at [21, 21] on div "A Christmas Story Your Tickets 4 Filters" at bounding box center [721, 24] width 1443 height 49
click at [27, 24] on icon "Click here to go back to filters" at bounding box center [25, 24] width 7 height 11
